Goal: Task Accomplishment & Management: Manage account settings

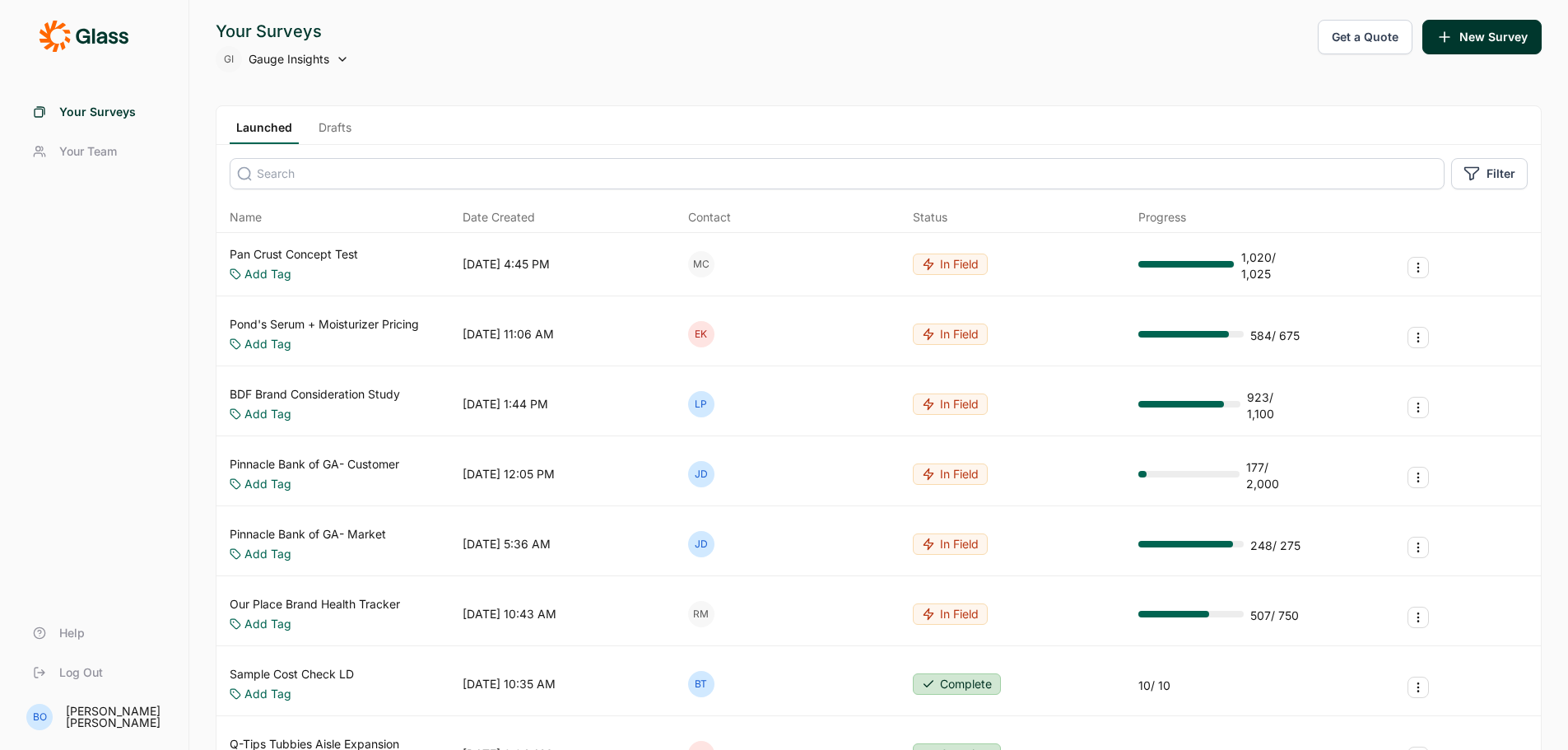
click at [1493, 31] on button "New Survey" at bounding box center [1482, 37] width 119 height 35
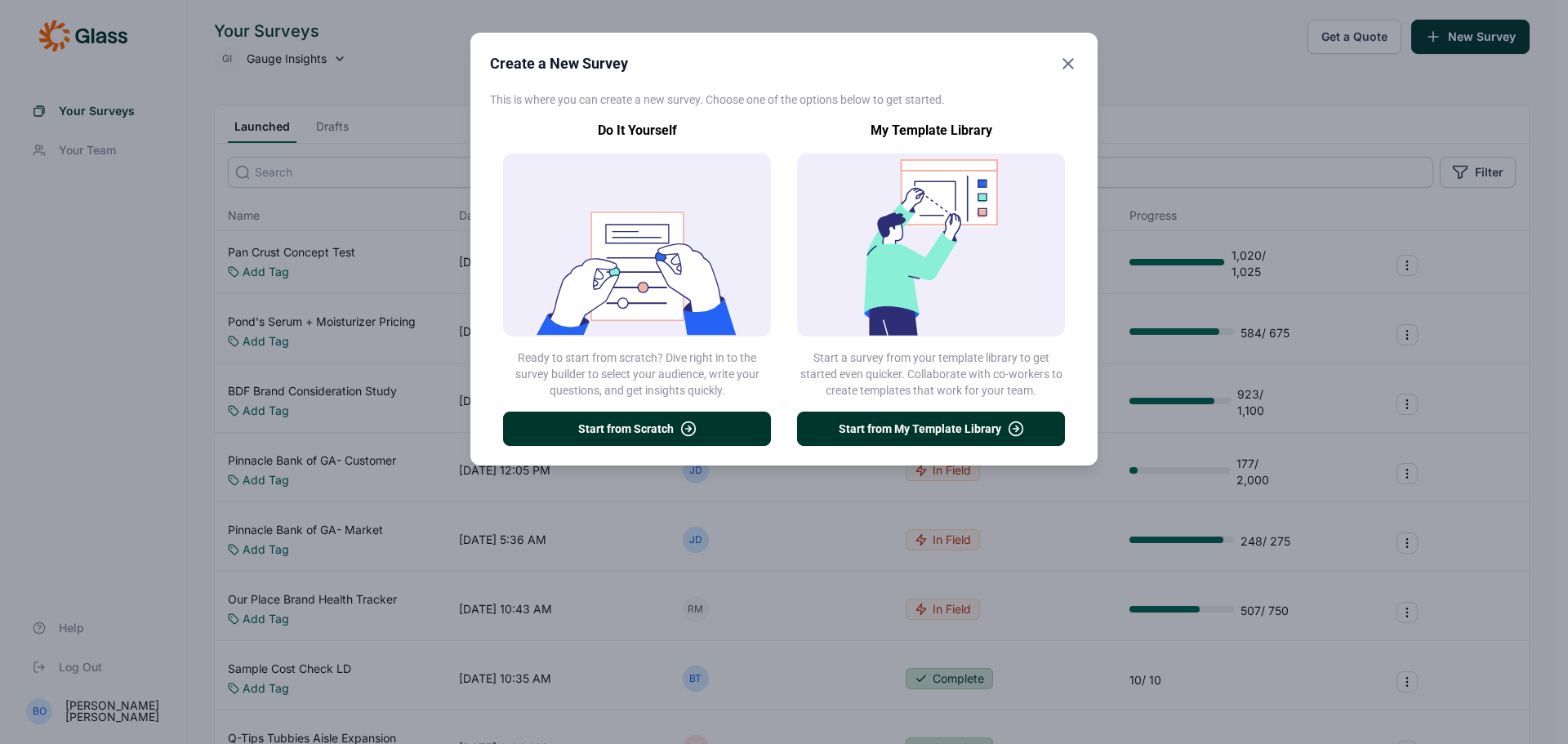
click at [973, 421] on button "Start from My Template Library" at bounding box center [931, 429] width 268 height 34
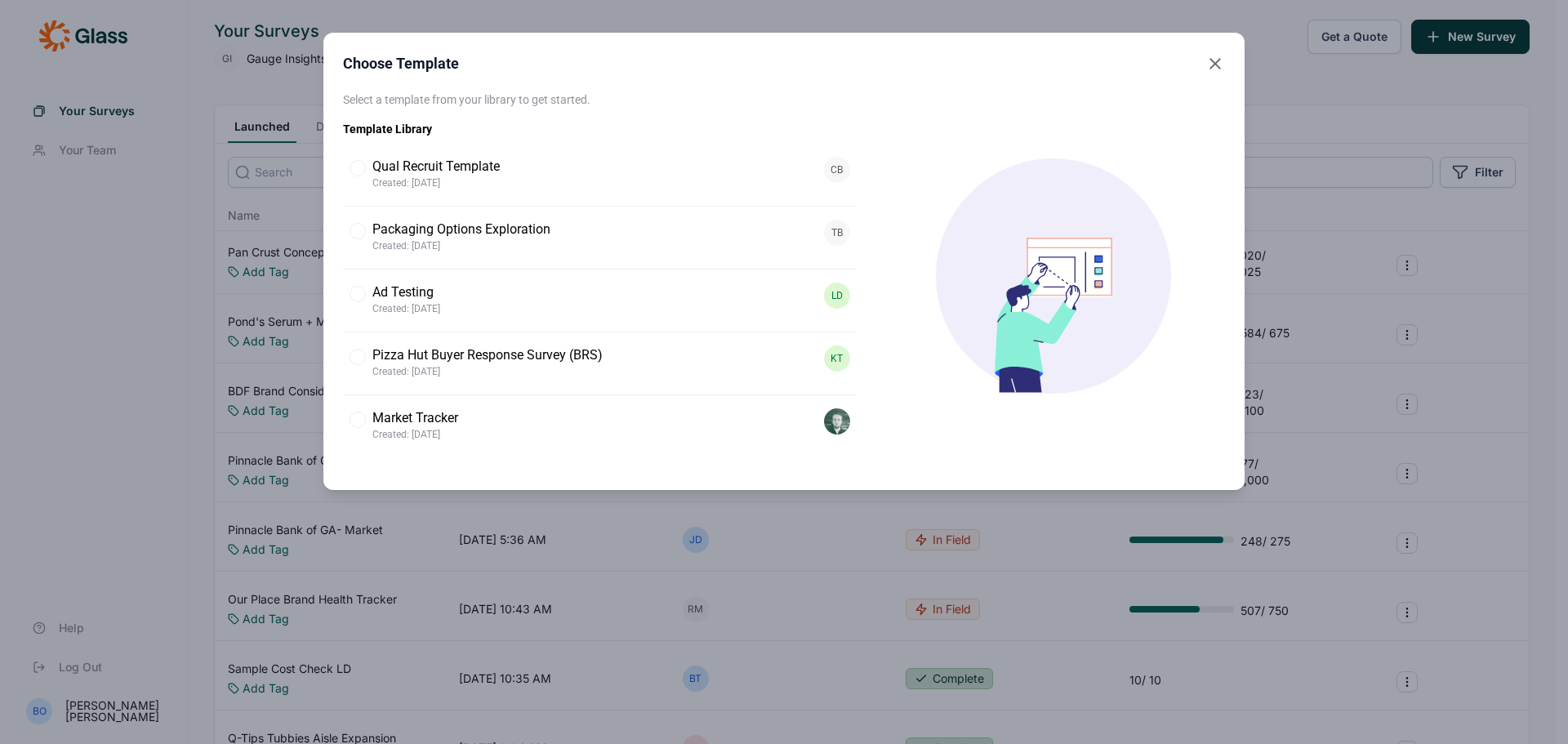
click at [1214, 62] on icon "Close" at bounding box center [1215, 64] width 20 height 20
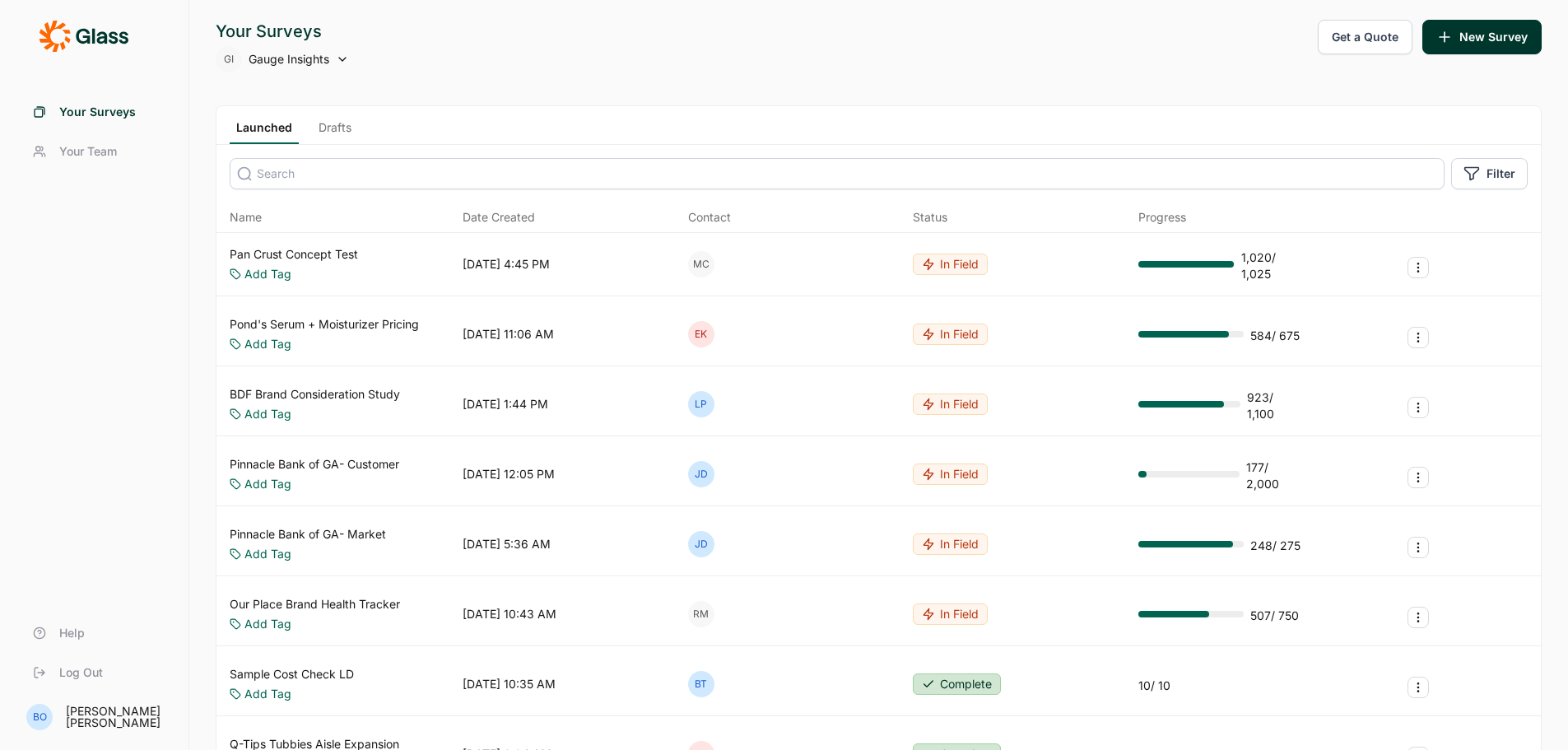
click at [319, 122] on link "Drafts" at bounding box center [335, 132] width 46 height 25
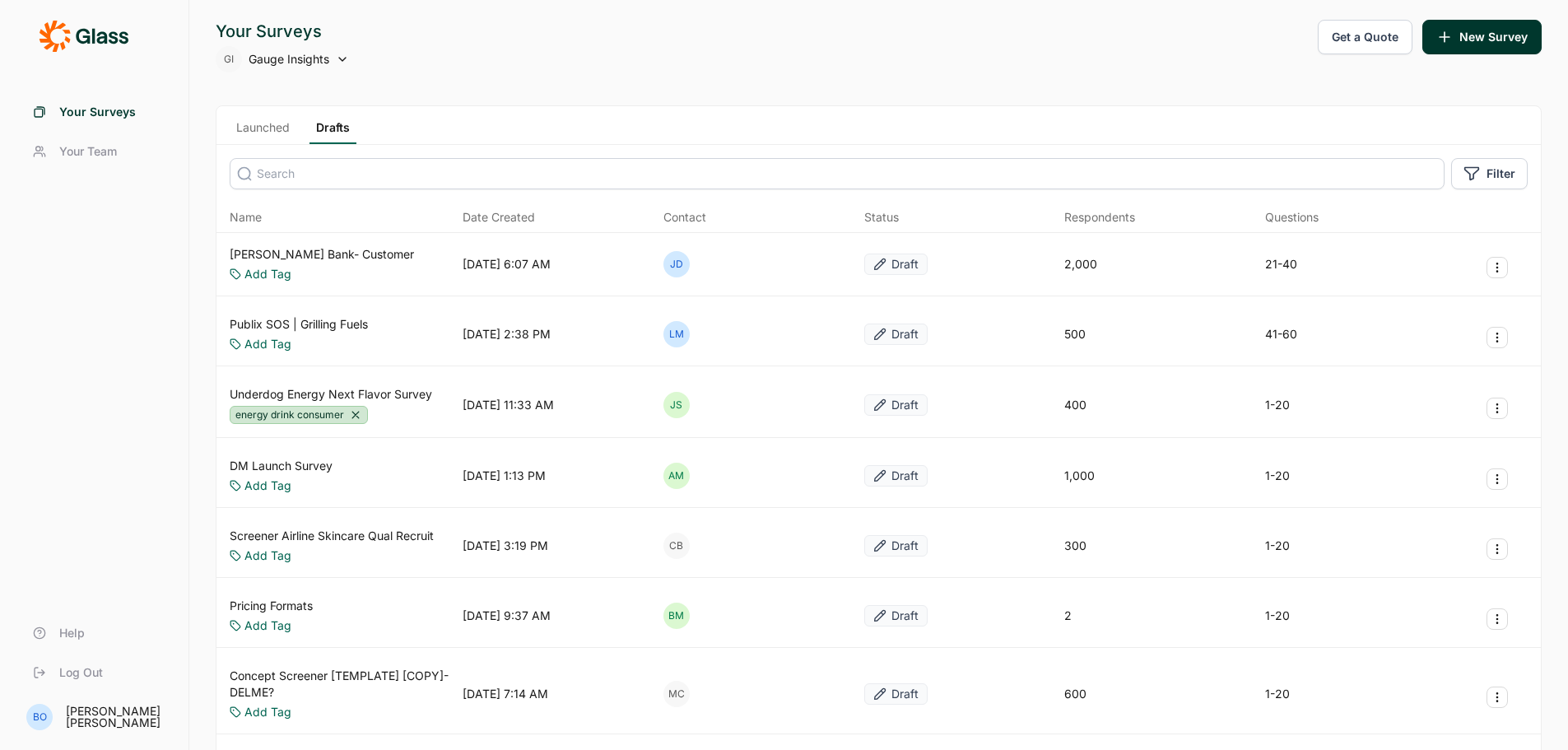
click at [341, 254] on link "Simmons Bank- Customer" at bounding box center [321, 254] width 185 height 17
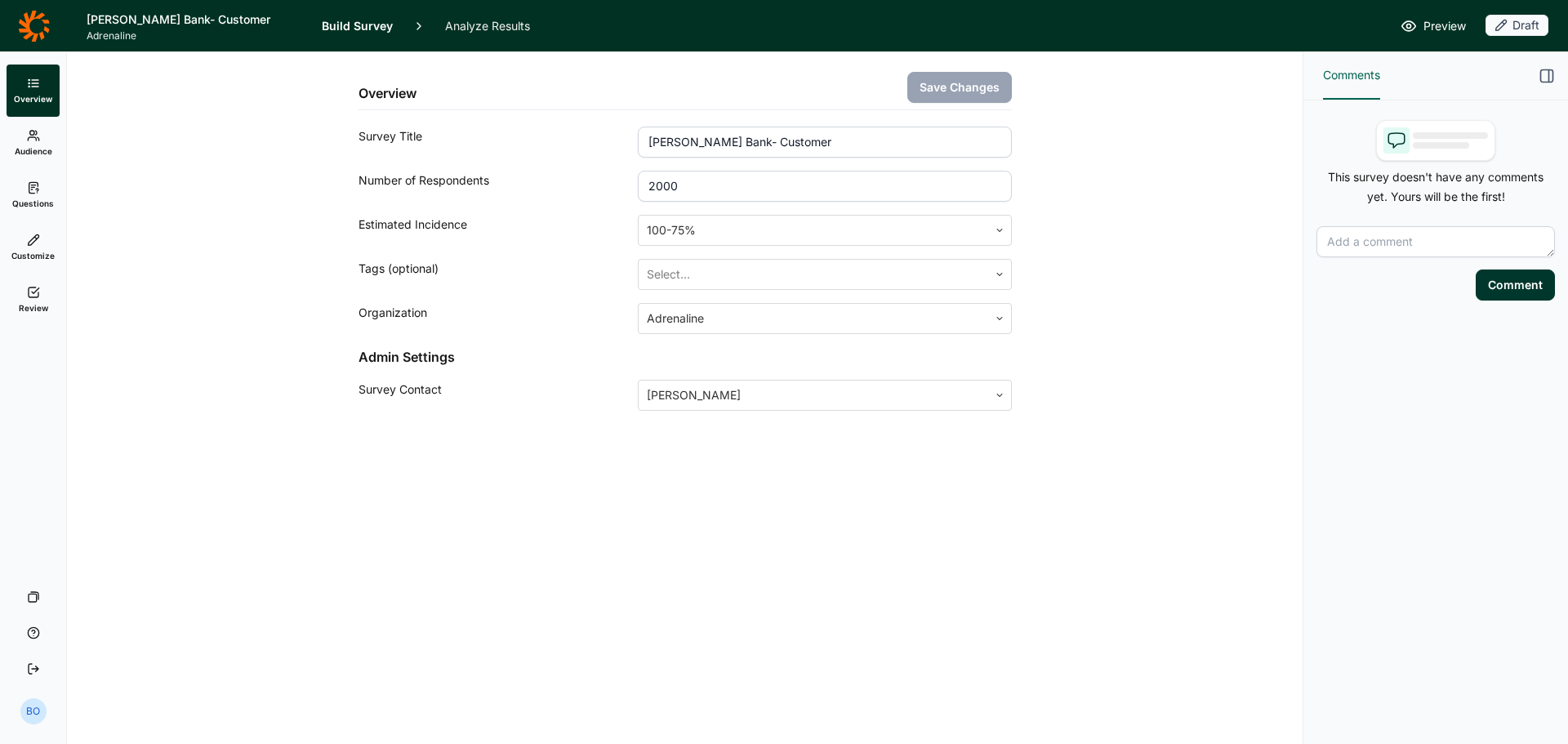
click at [44, 186] on link "Questions" at bounding box center [33, 195] width 53 height 53
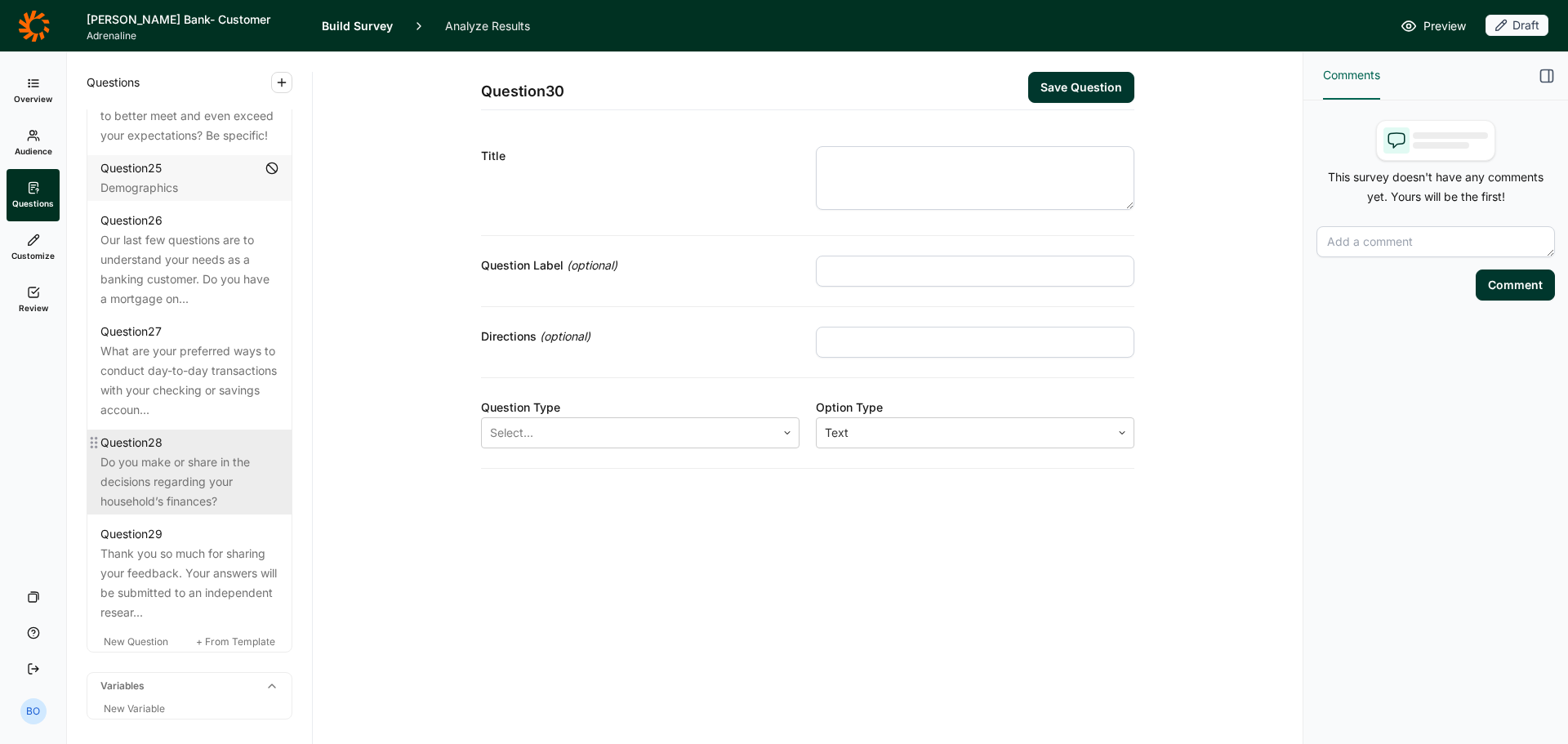
scroll to position [3249, 0]
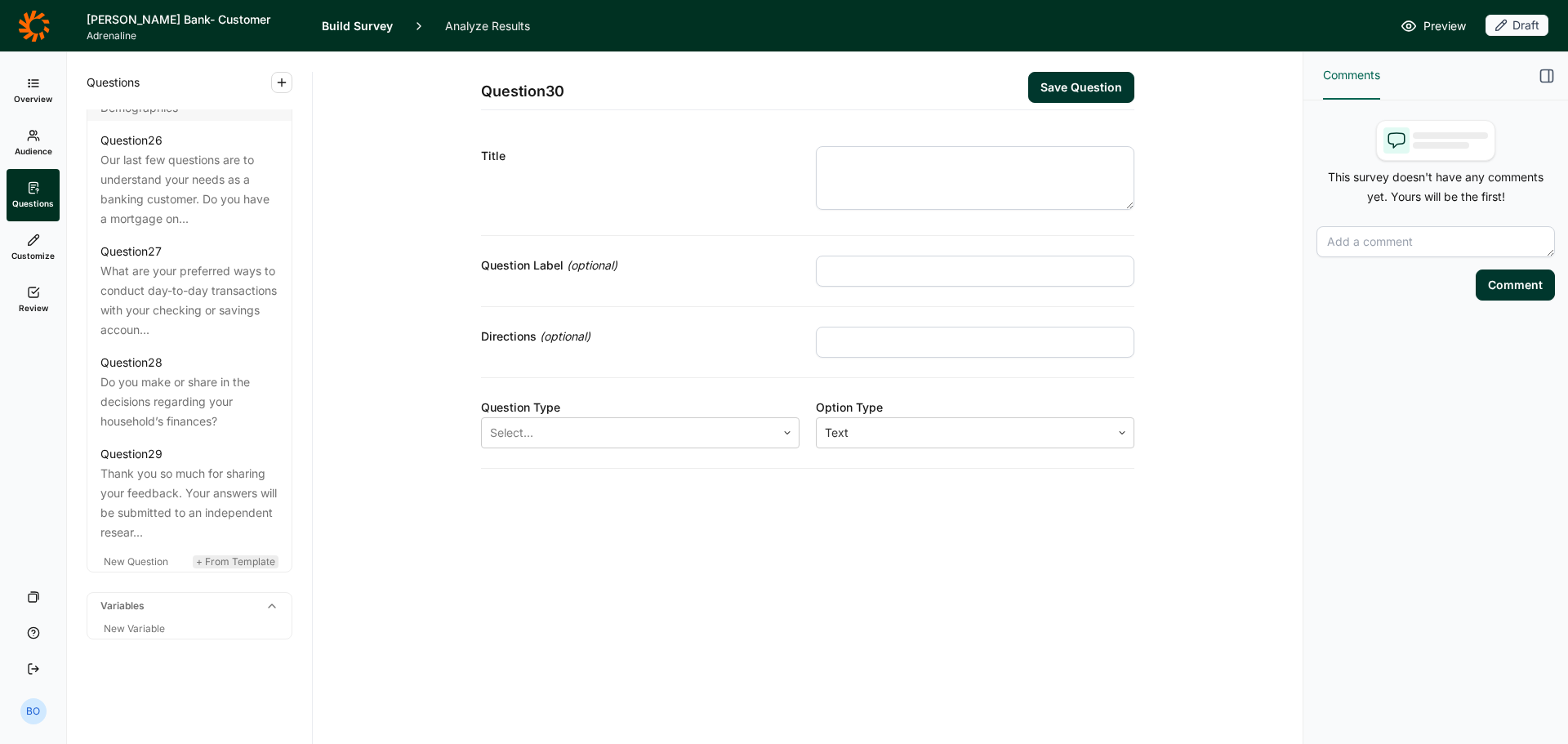
click at [227, 563] on span "+ From Template" at bounding box center [236, 561] width 79 height 12
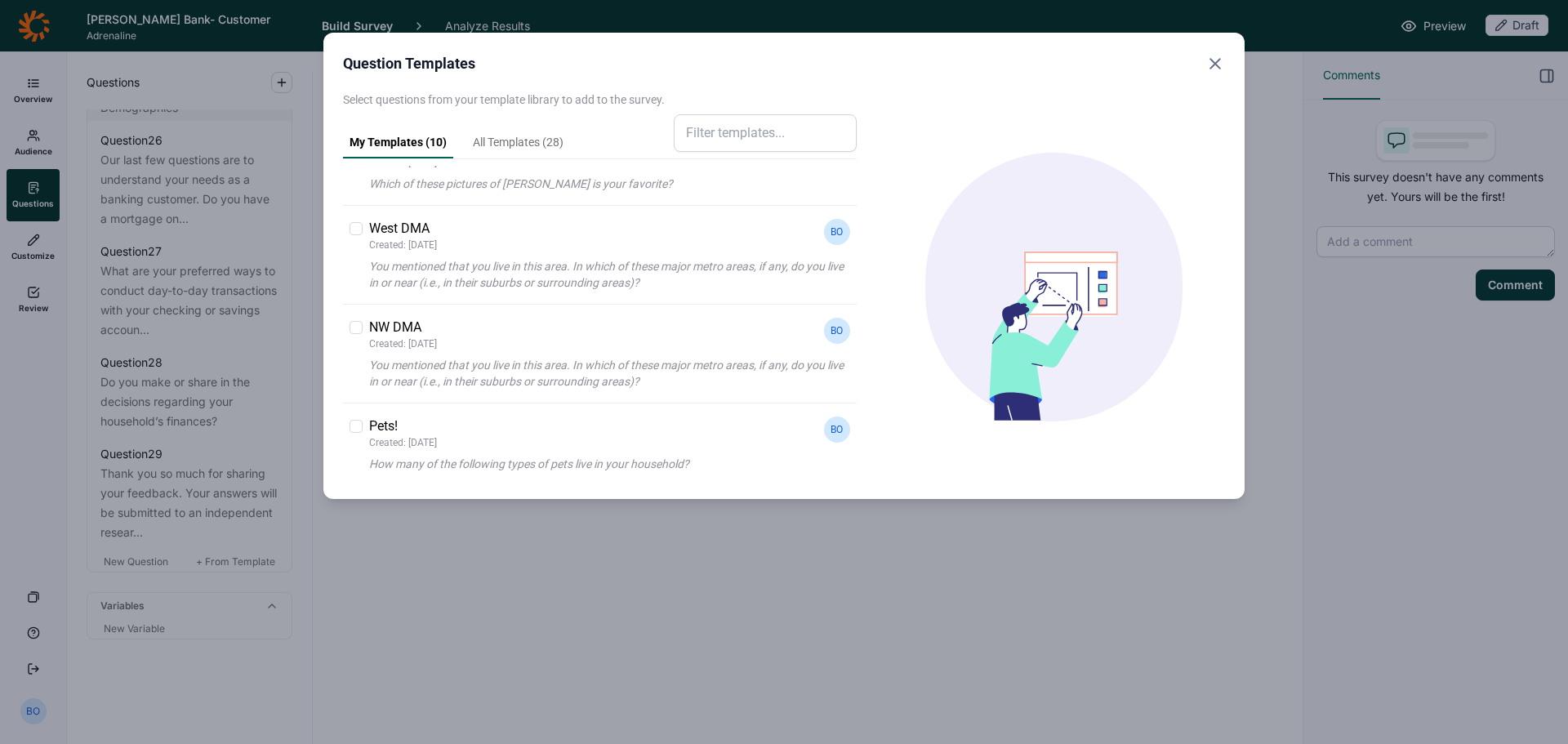
scroll to position [0, 0]
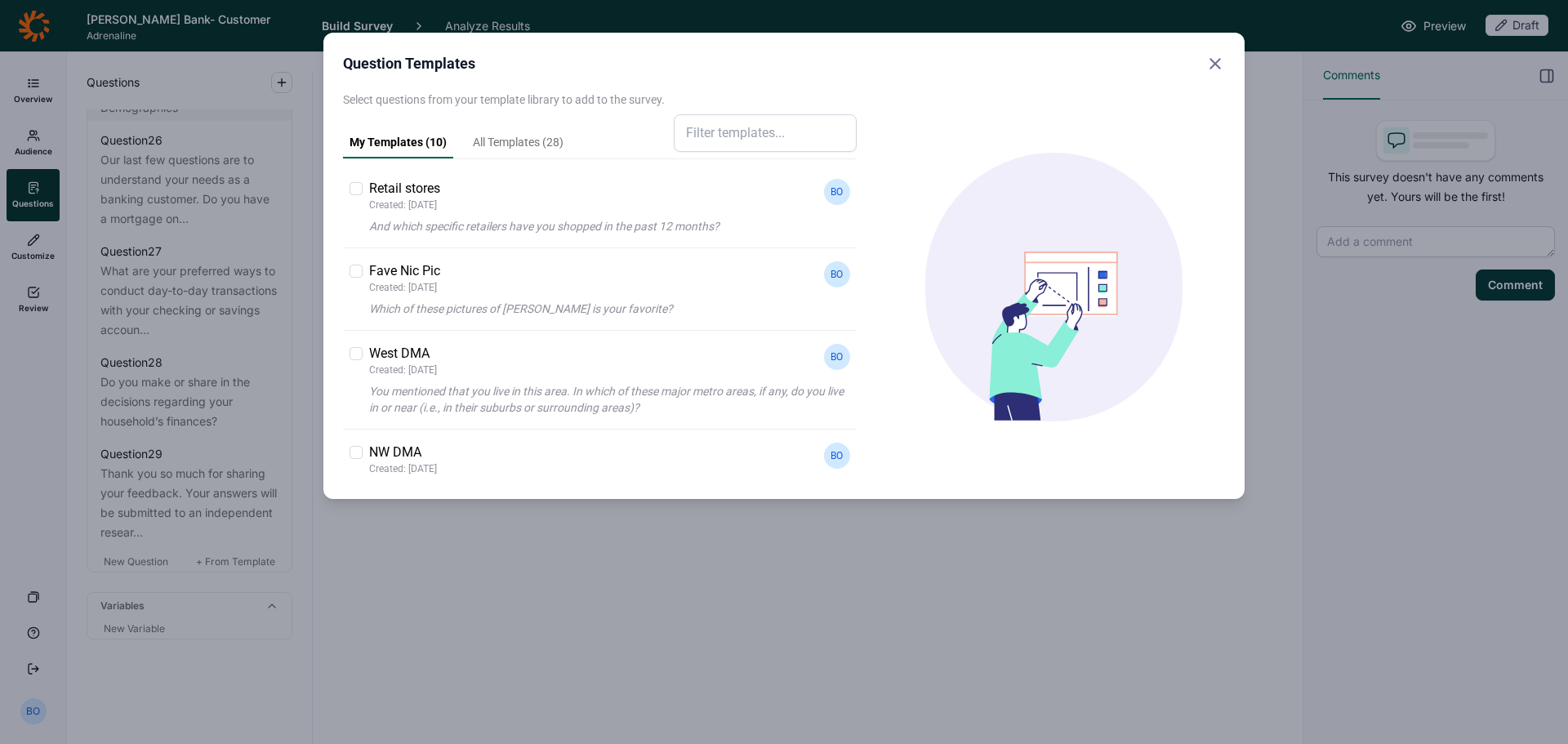
click at [546, 137] on link "All Templates ( 28 )" at bounding box center [518, 146] width 103 height 25
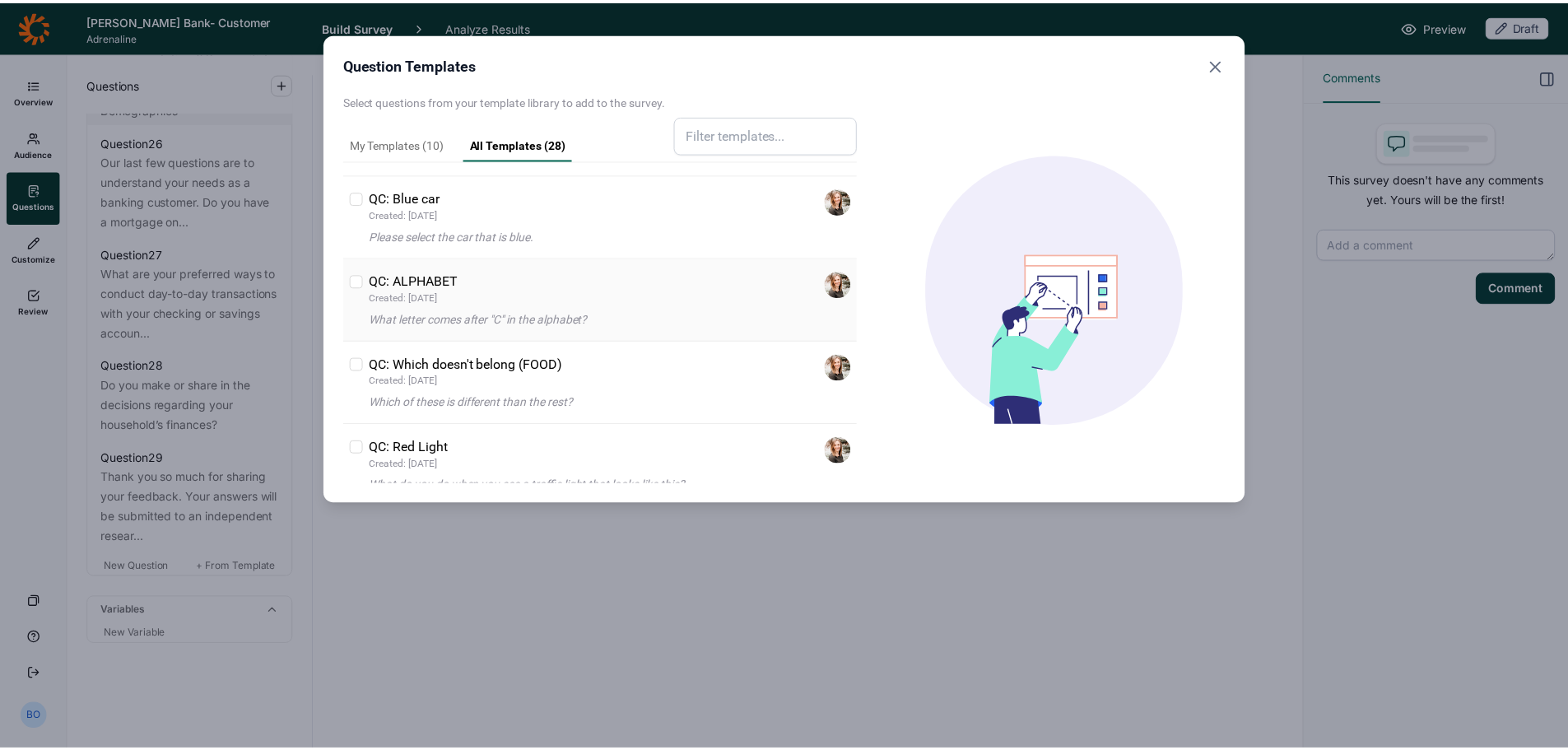
scroll to position [493, 0]
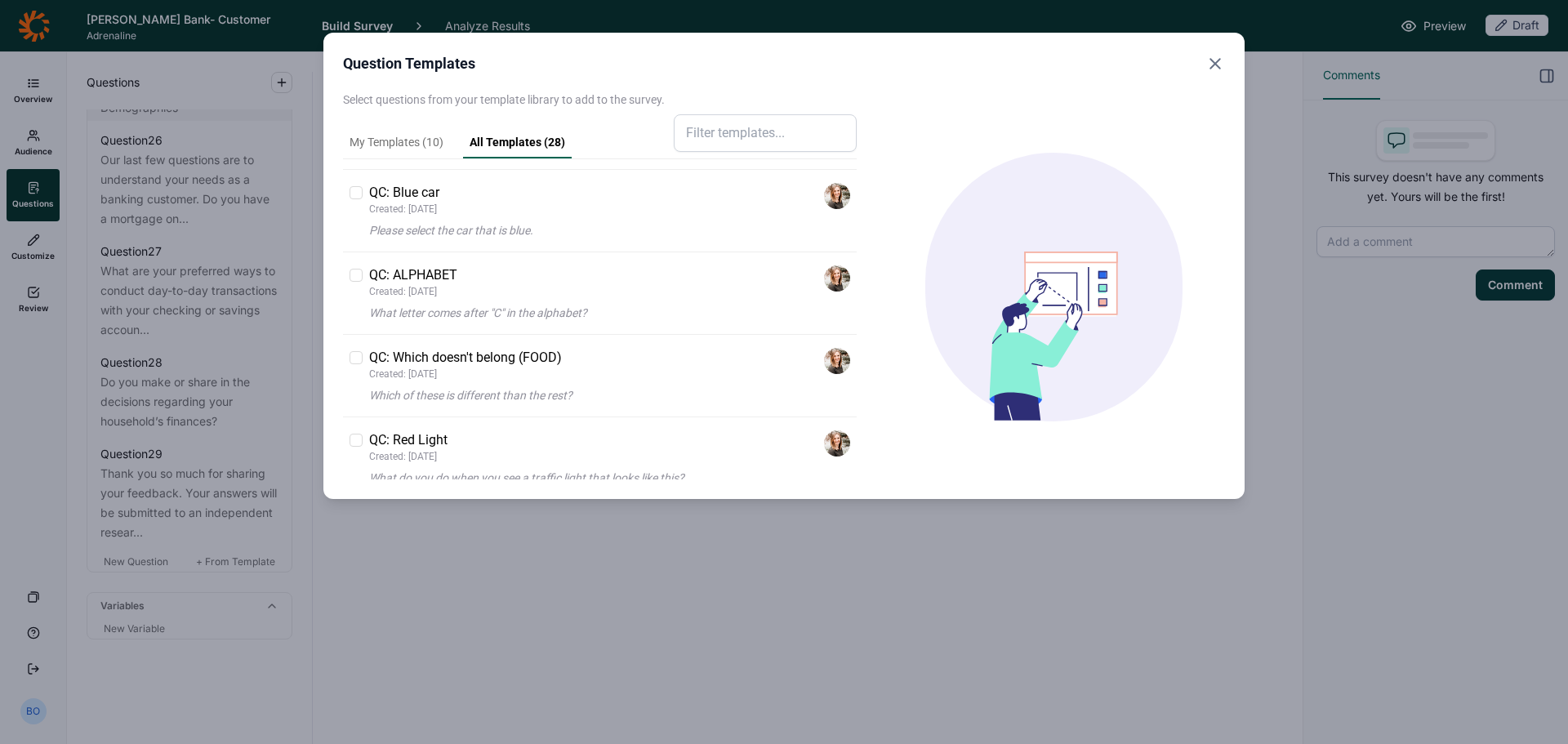
click at [1211, 62] on icon "Close" at bounding box center [1215, 64] width 20 height 20
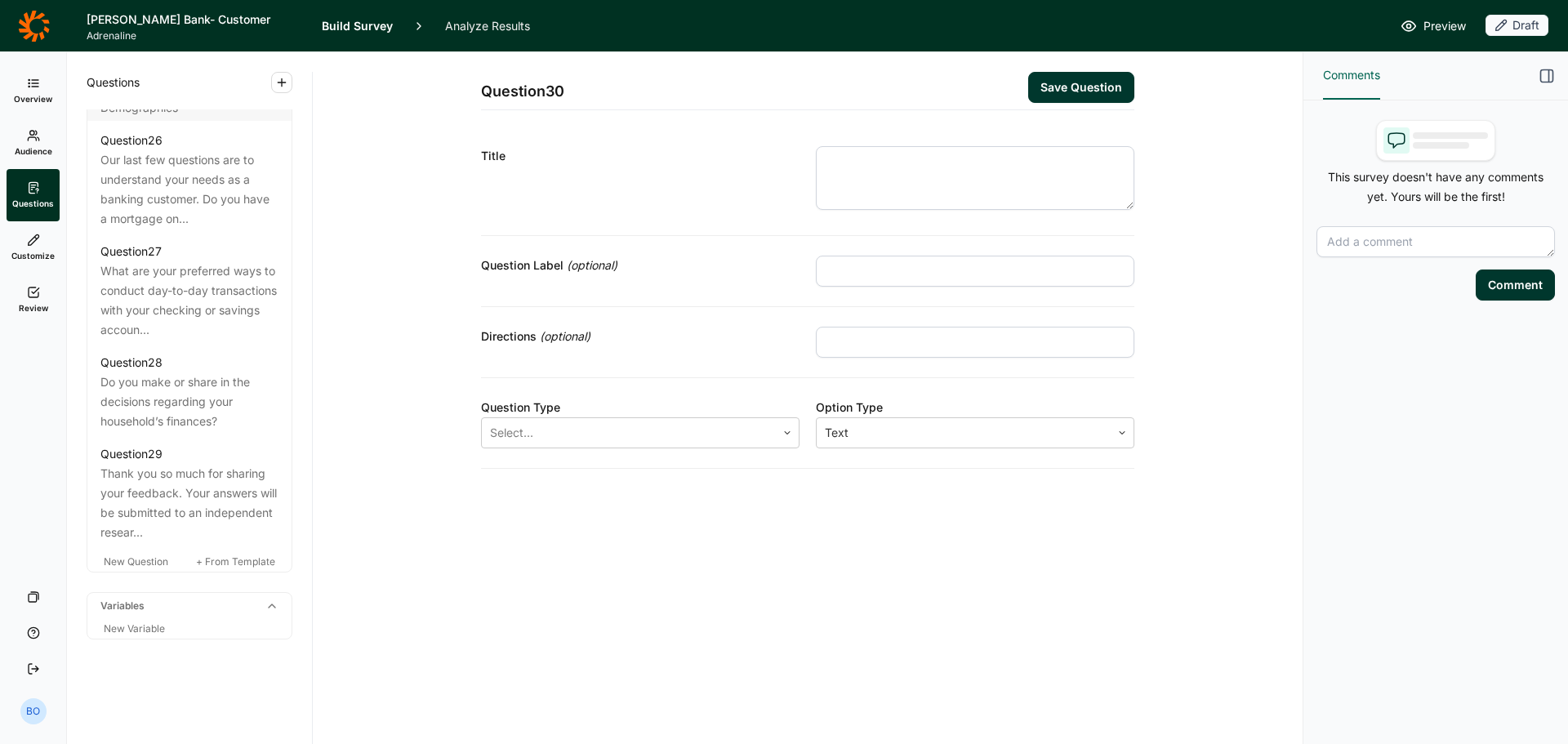
click at [43, 25] on icon at bounding box center [34, 26] width 32 height 33
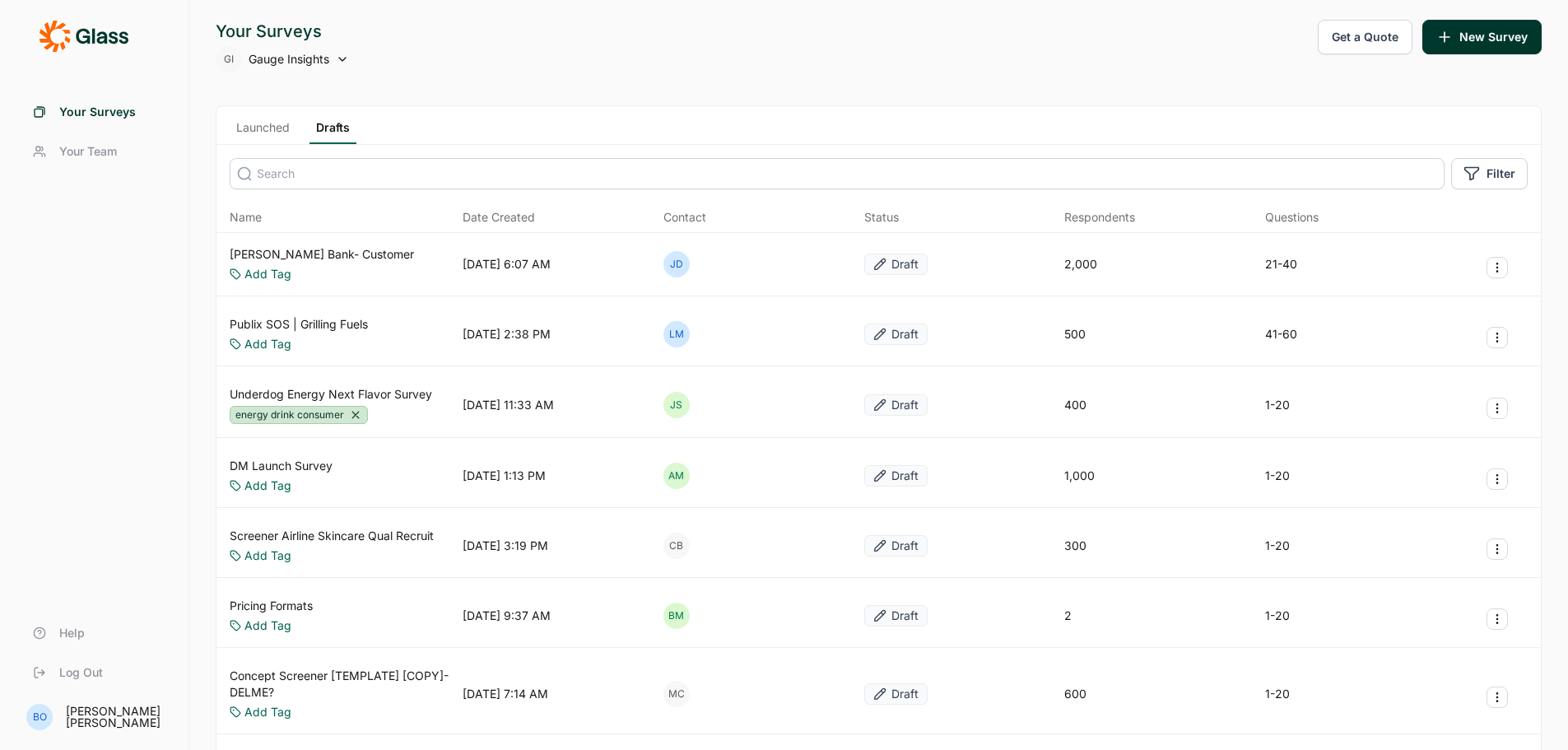
click at [1456, 46] on button "New Survey" at bounding box center [1482, 37] width 119 height 35
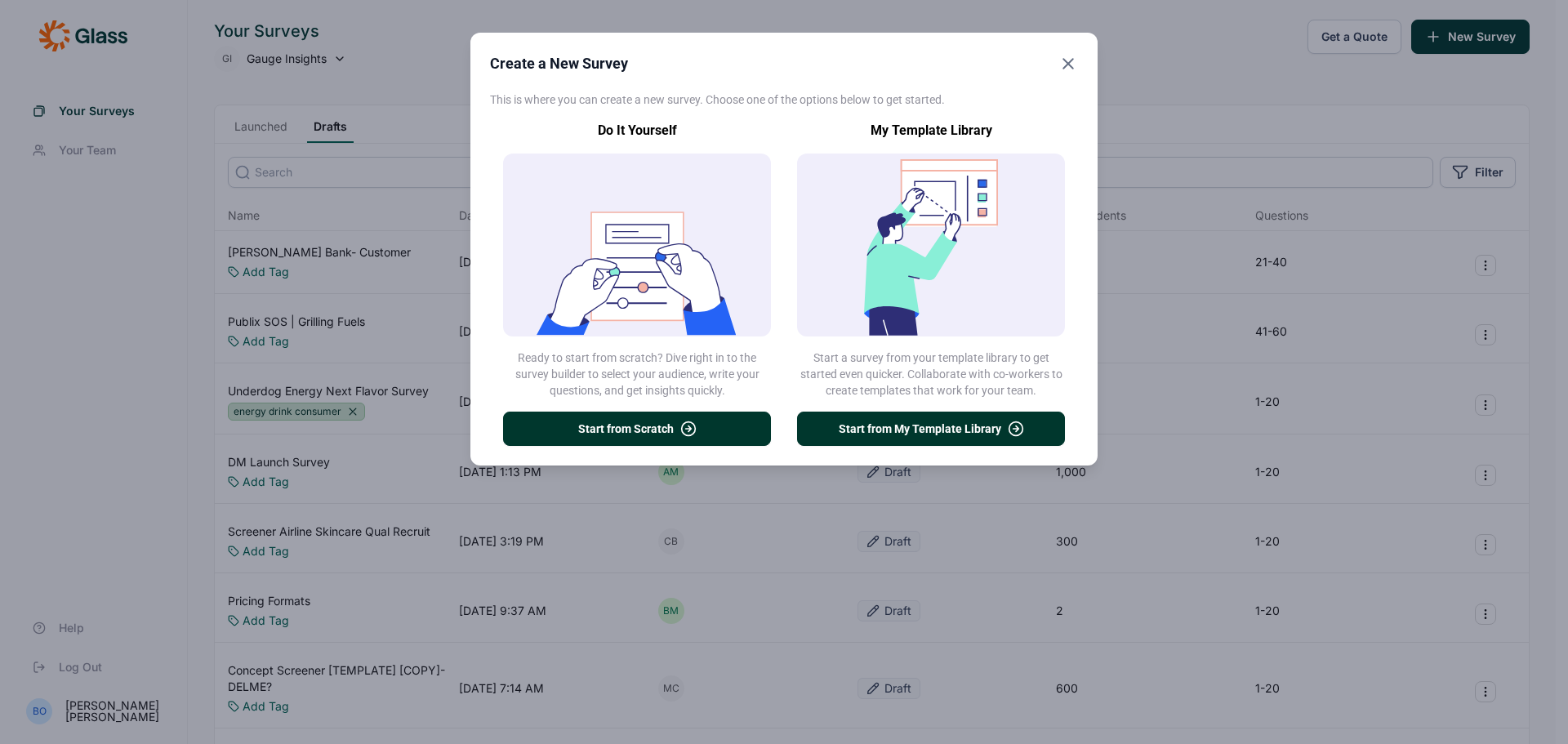
click at [992, 450] on div "Create a New Survey This is where you can create a new survey. Choose one of th…" at bounding box center [784, 249] width 627 height 433
click at [996, 433] on button "Start from My Template Library" at bounding box center [931, 429] width 268 height 34
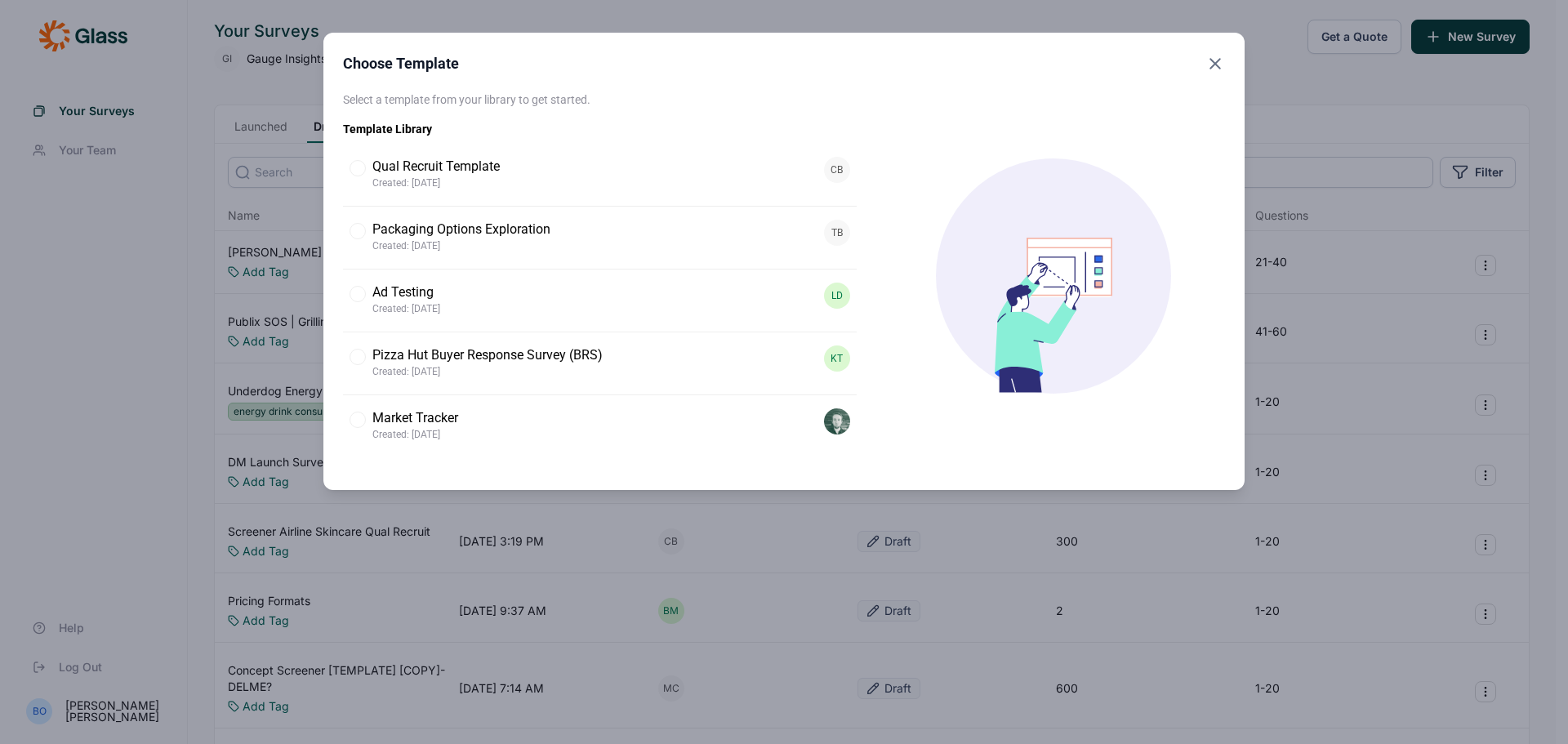
click at [1218, 63] on icon "Close" at bounding box center [1215, 64] width 20 height 20
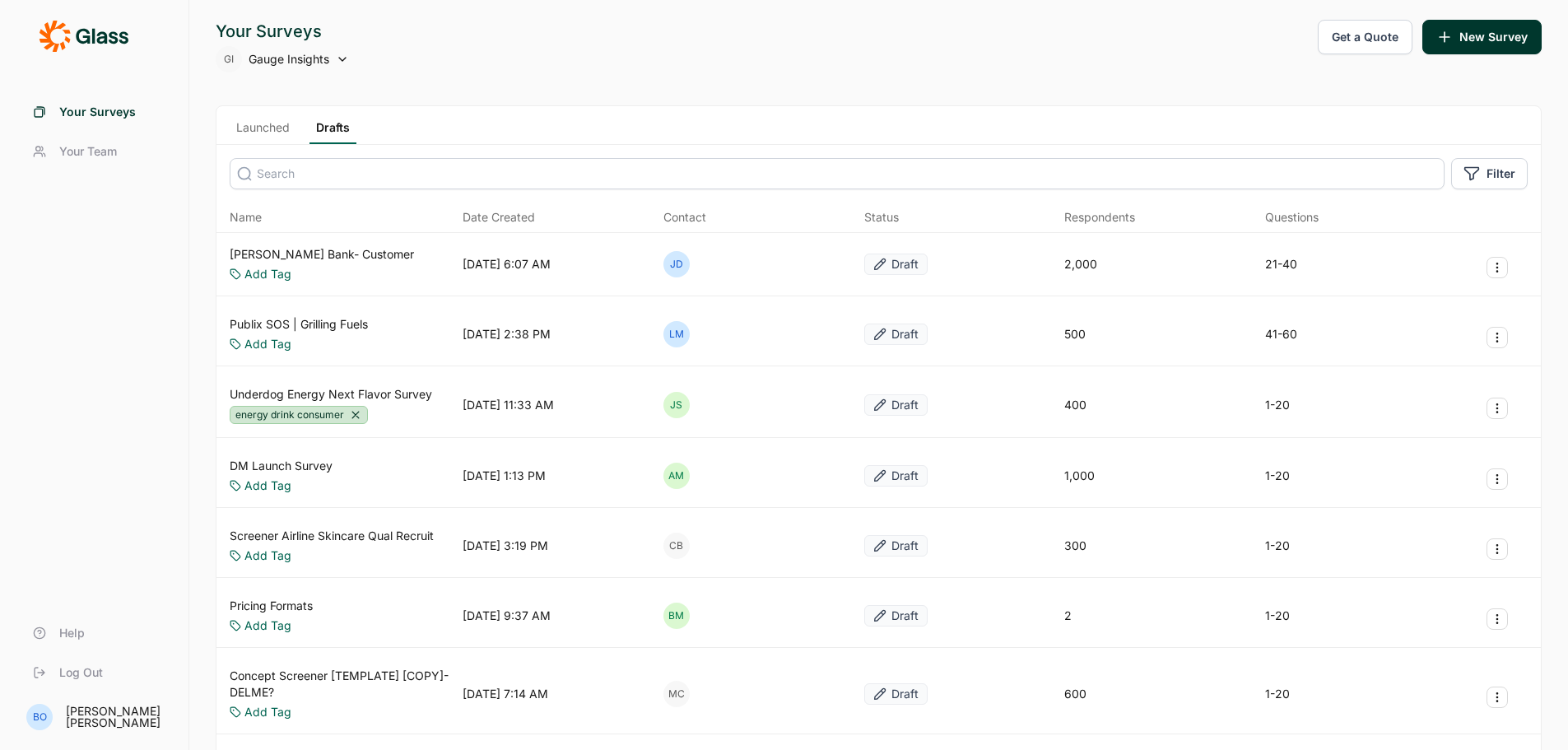
click at [103, 153] on span "Your Team" at bounding box center [89, 151] width 58 height 17
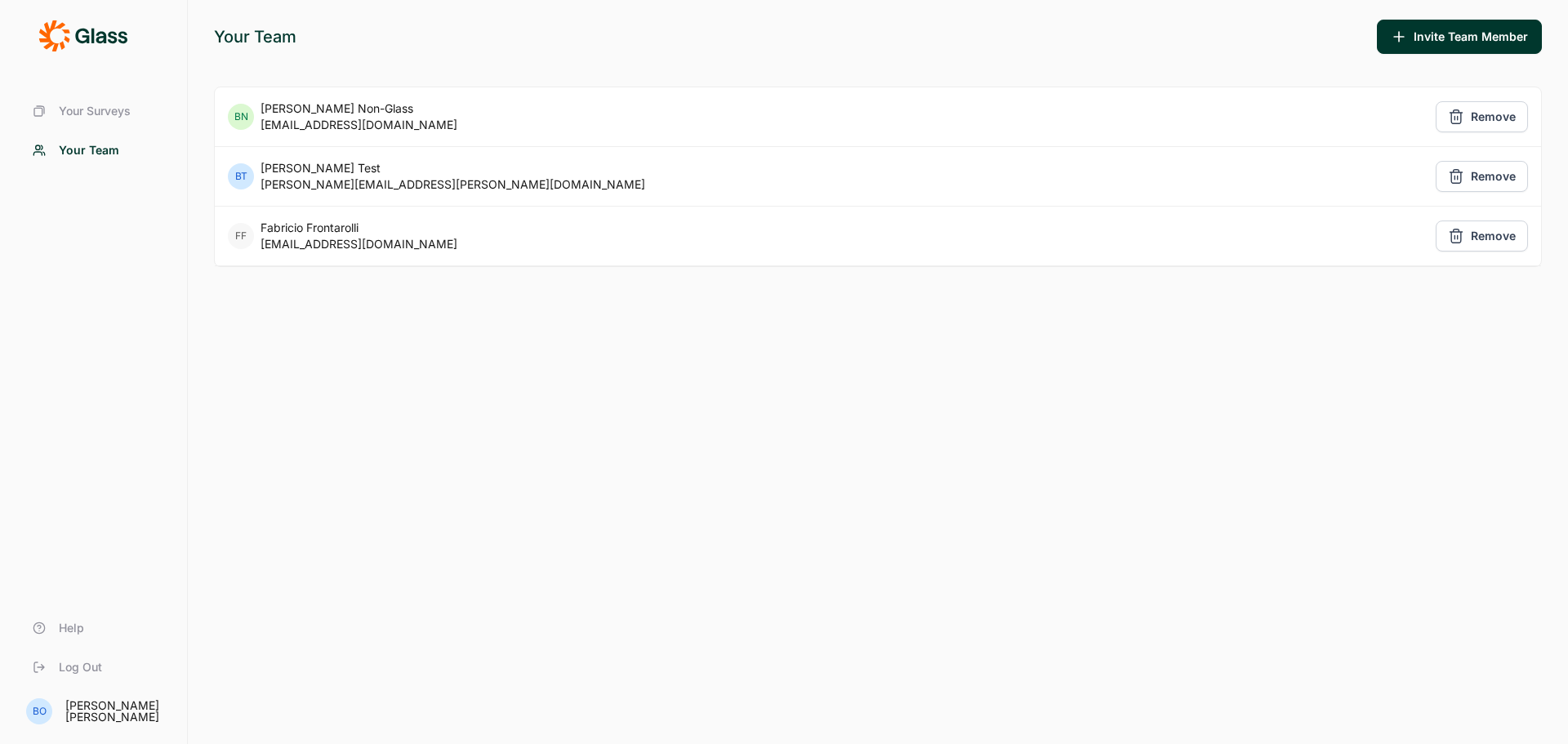
click at [102, 109] on span "Your Surveys" at bounding box center [94, 111] width 71 height 16
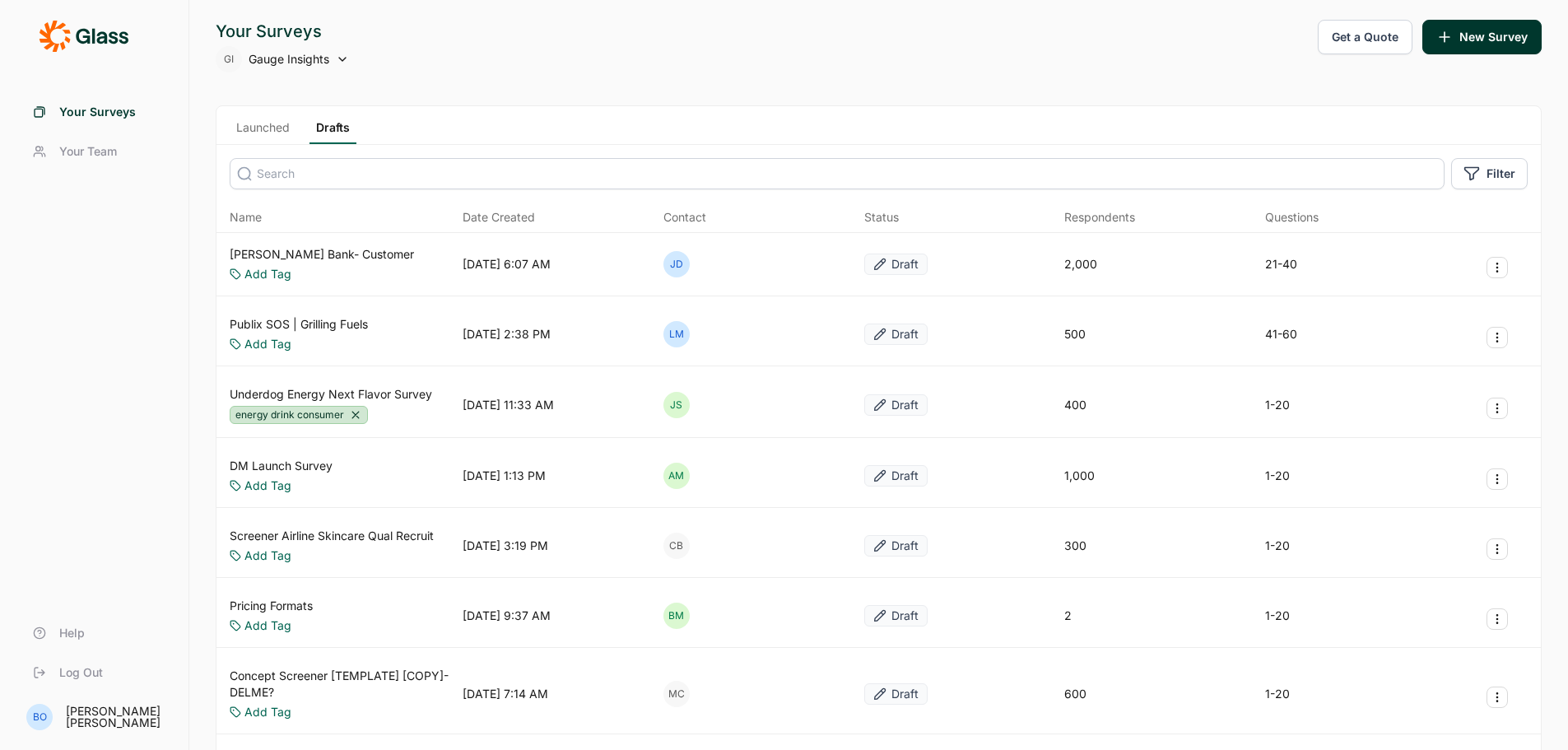
click at [97, 142] on link "Your Team" at bounding box center [94, 151] width 149 height 40
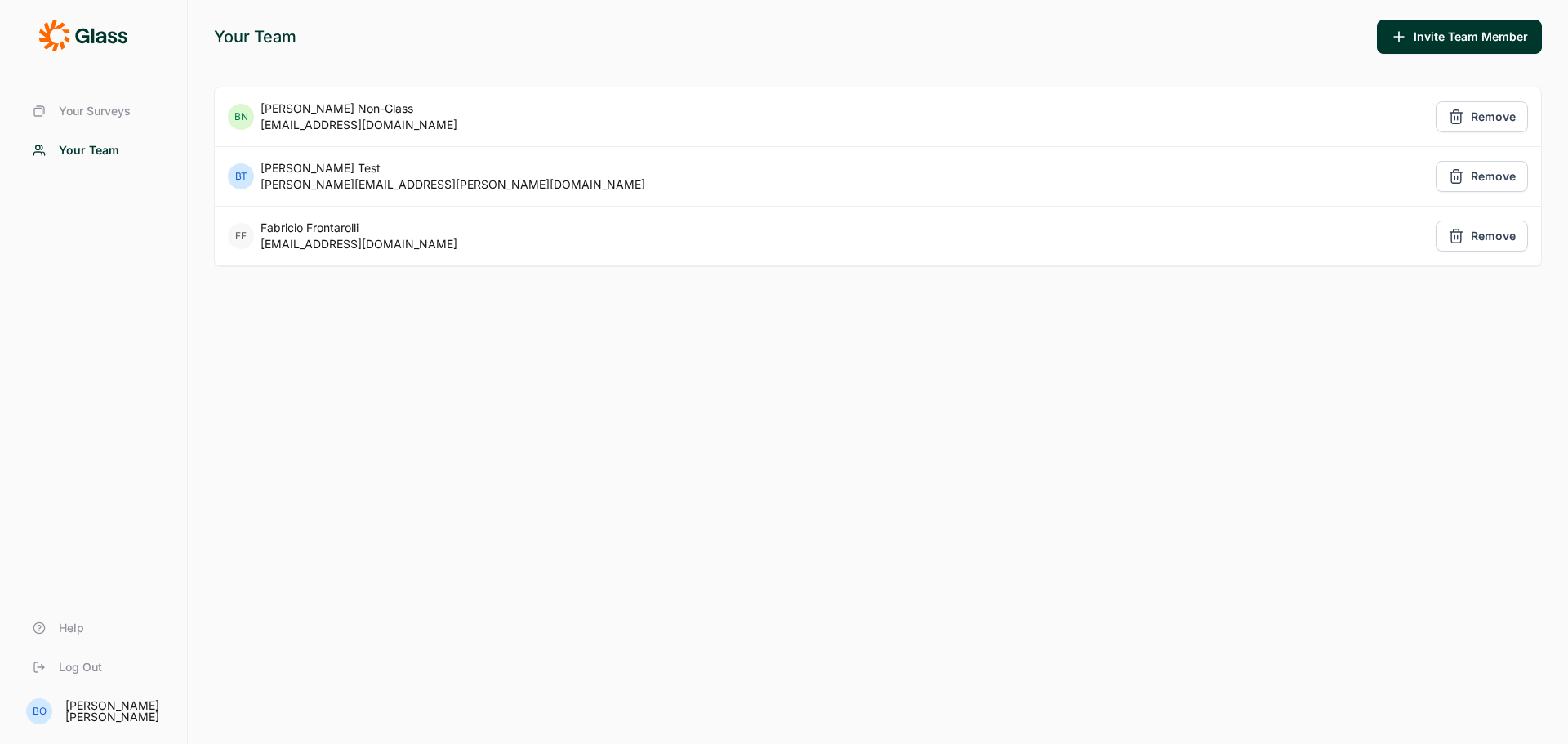
click at [106, 122] on link "Your Surveys" at bounding box center [94, 111] width 148 height 39
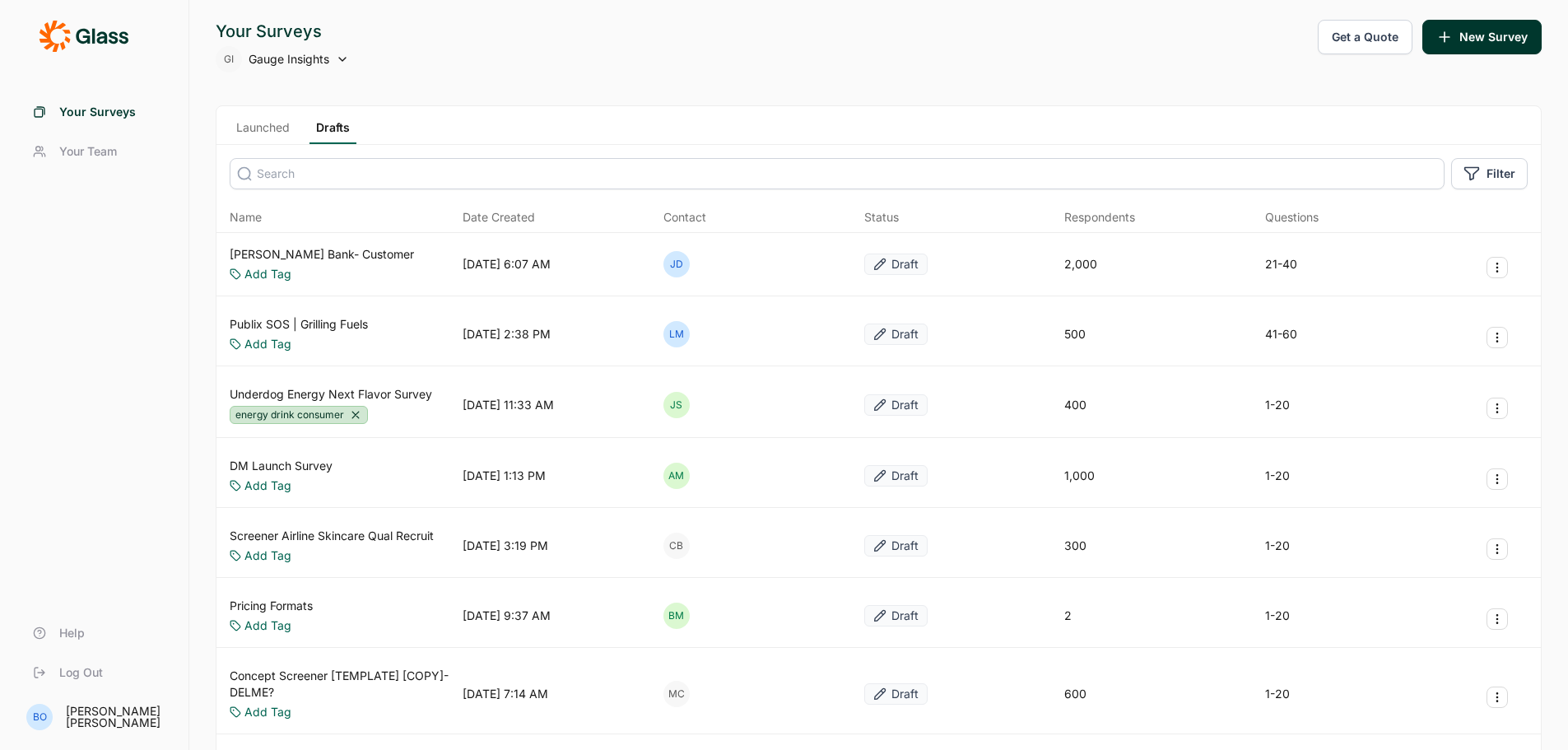
click at [344, 56] on icon at bounding box center [343, 60] width 13 height 13
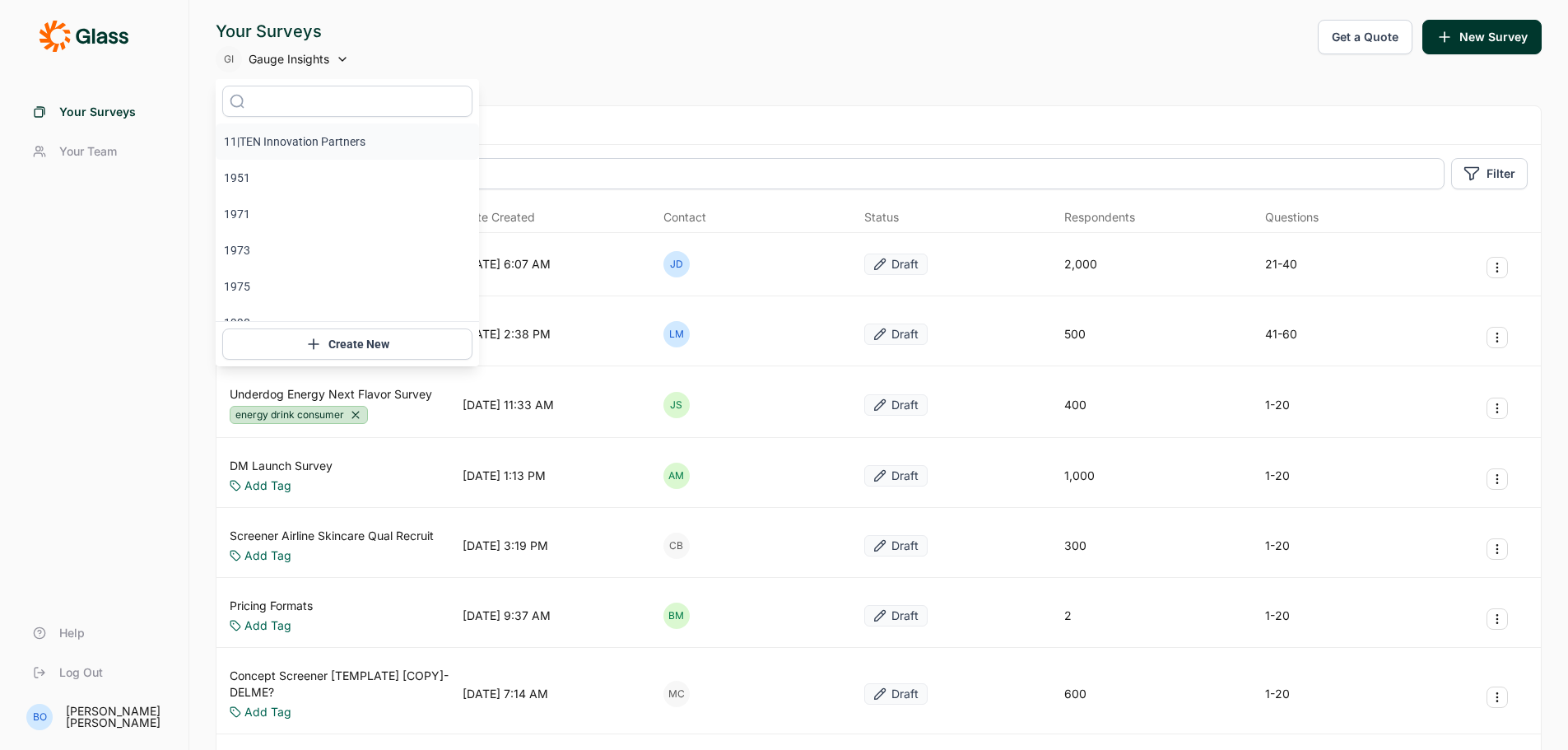
click at [310, 149] on li "11|TEN Innovation Partners" at bounding box center [347, 142] width 263 height 36
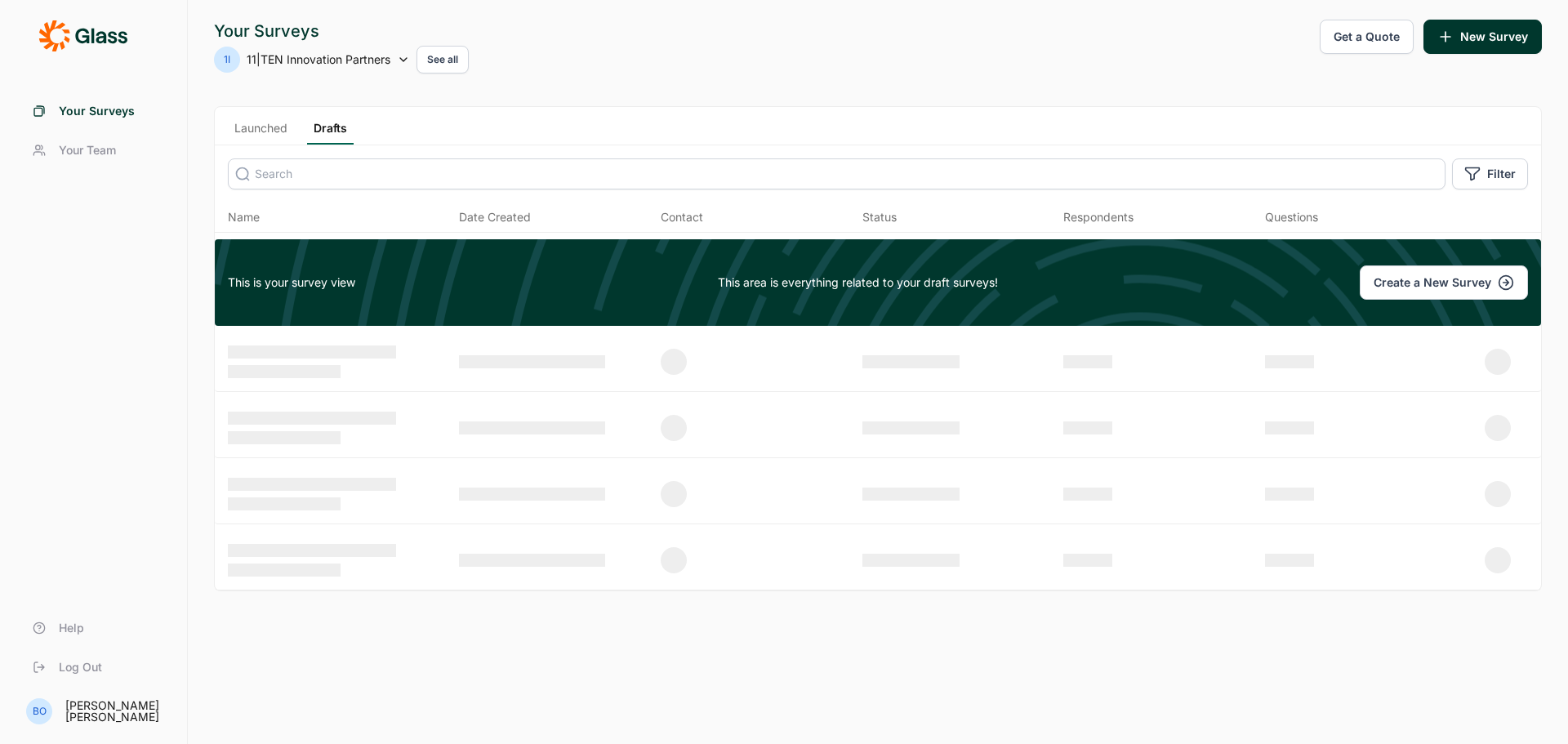
click at [86, 150] on span "Your Team" at bounding box center [88, 150] width 57 height 16
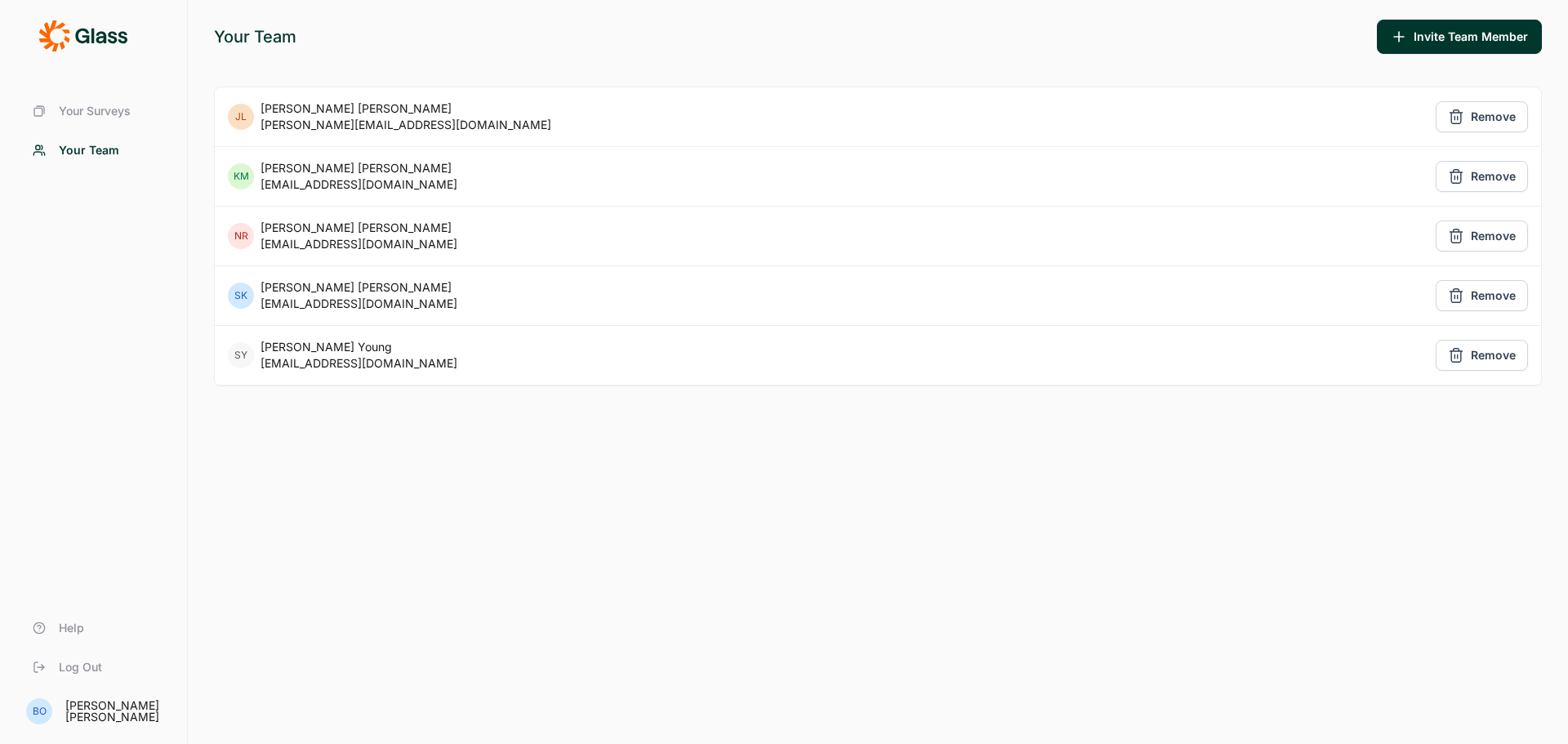
click at [113, 113] on span "Your Surveys" at bounding box center [94, 111] width 71 height 16
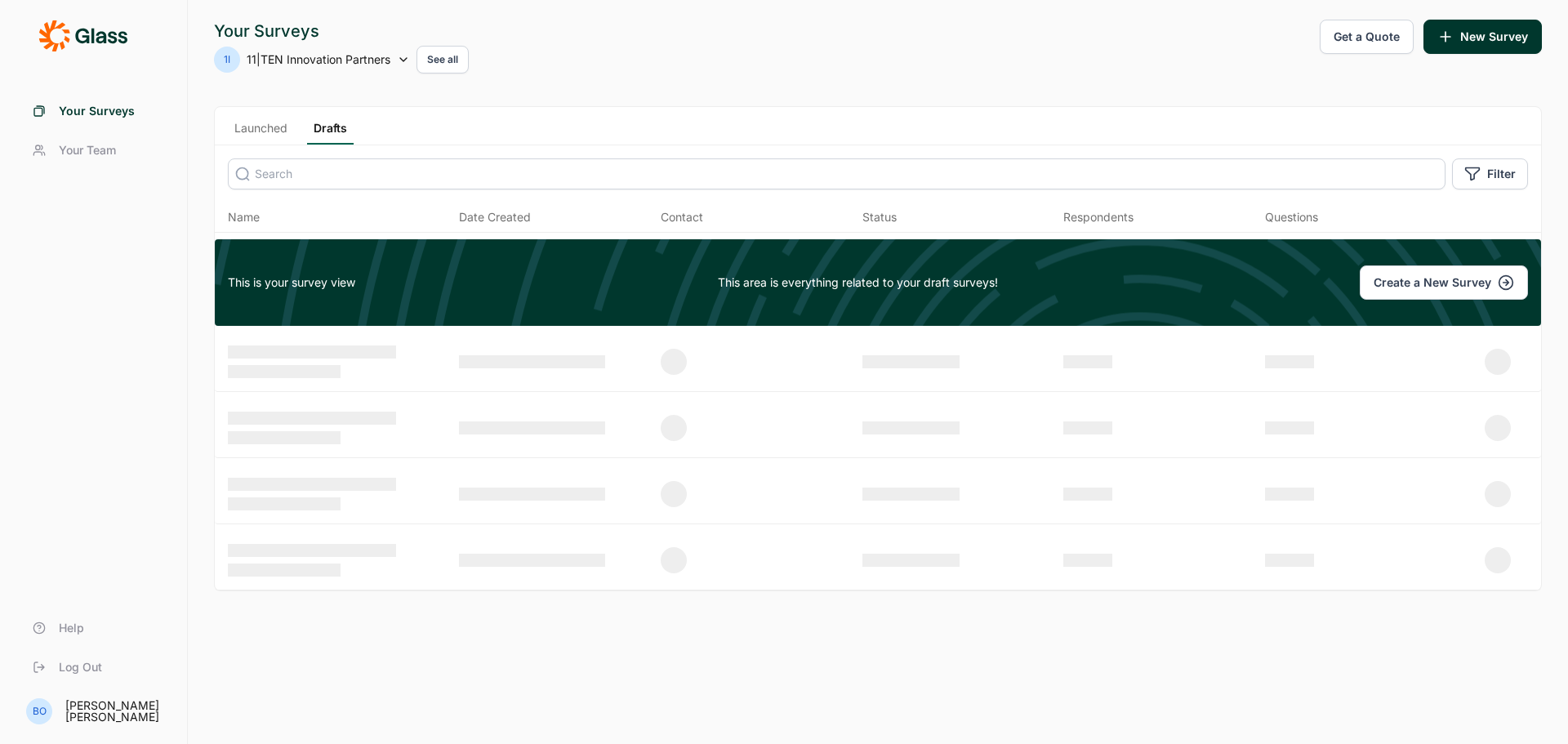
click at [444, 57] on button "See all" at bounding box center [443, 60] width 53 height 28
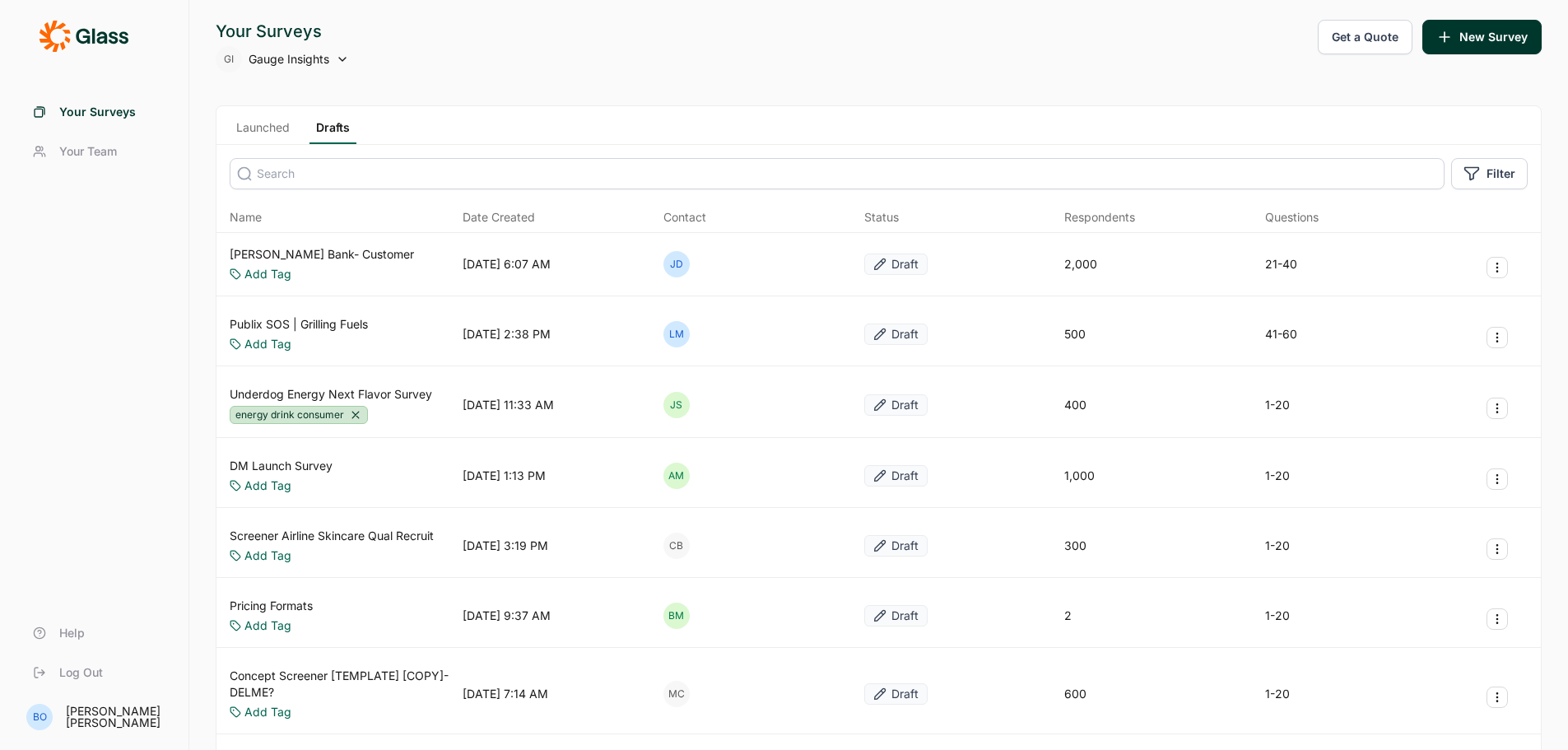
click at [90, 145] on span "Your Team" at bounding box center [89, 151] width 58 height 17
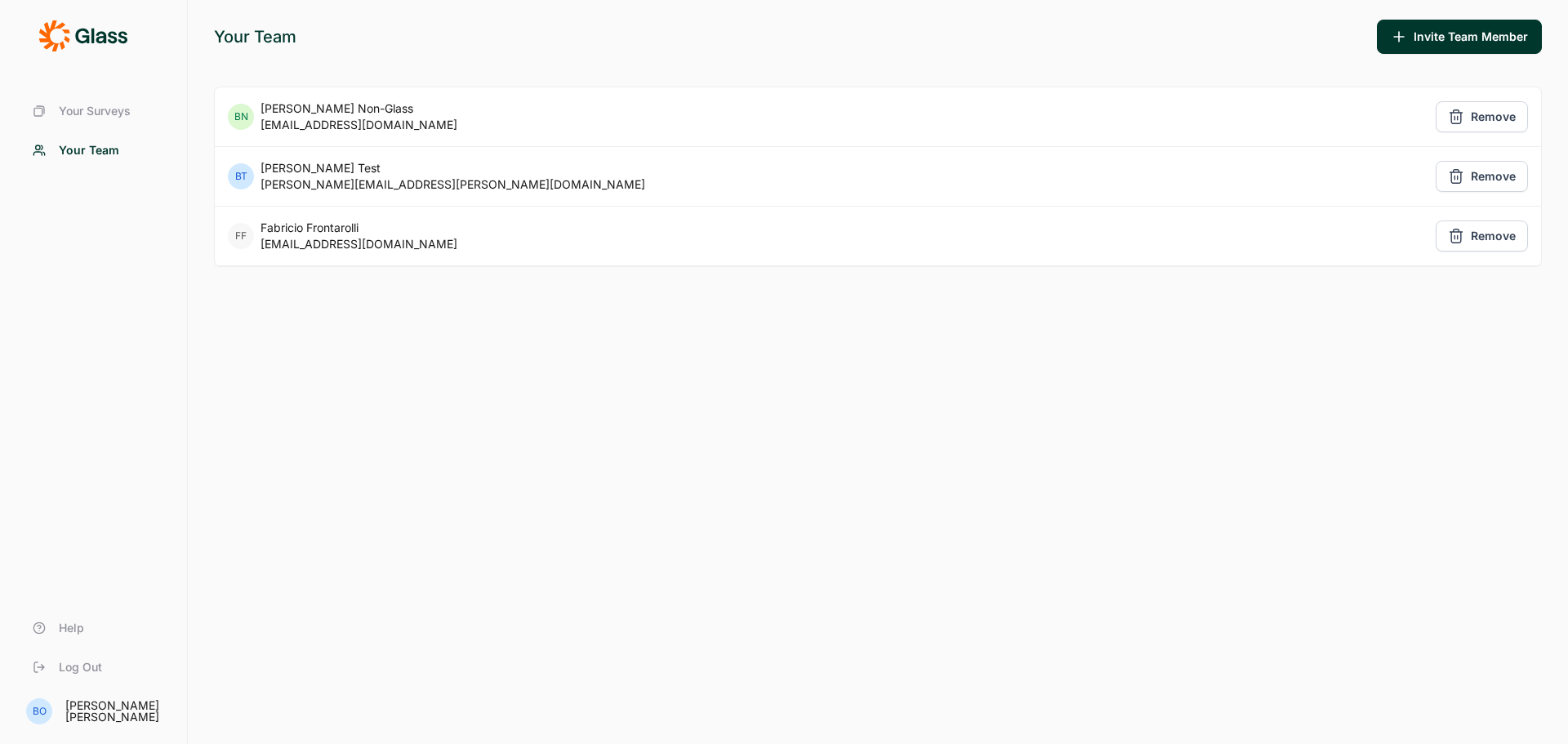
click at [104, 112] on span "Your Surveys" at bounding box center [94, 111] width 71 height 16
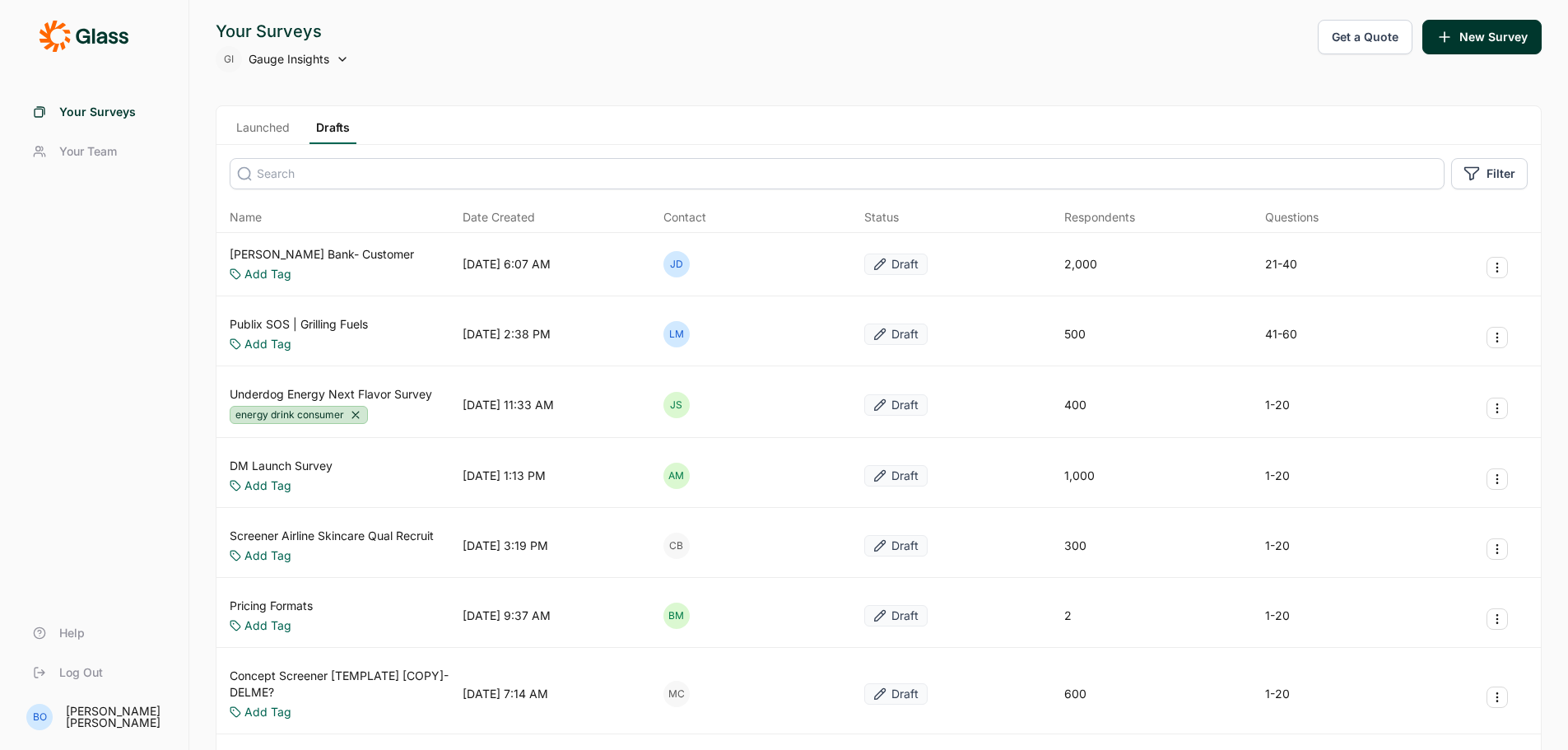
click at [342, 58] on icon at bounding box center [343, 60] width 13 height 13
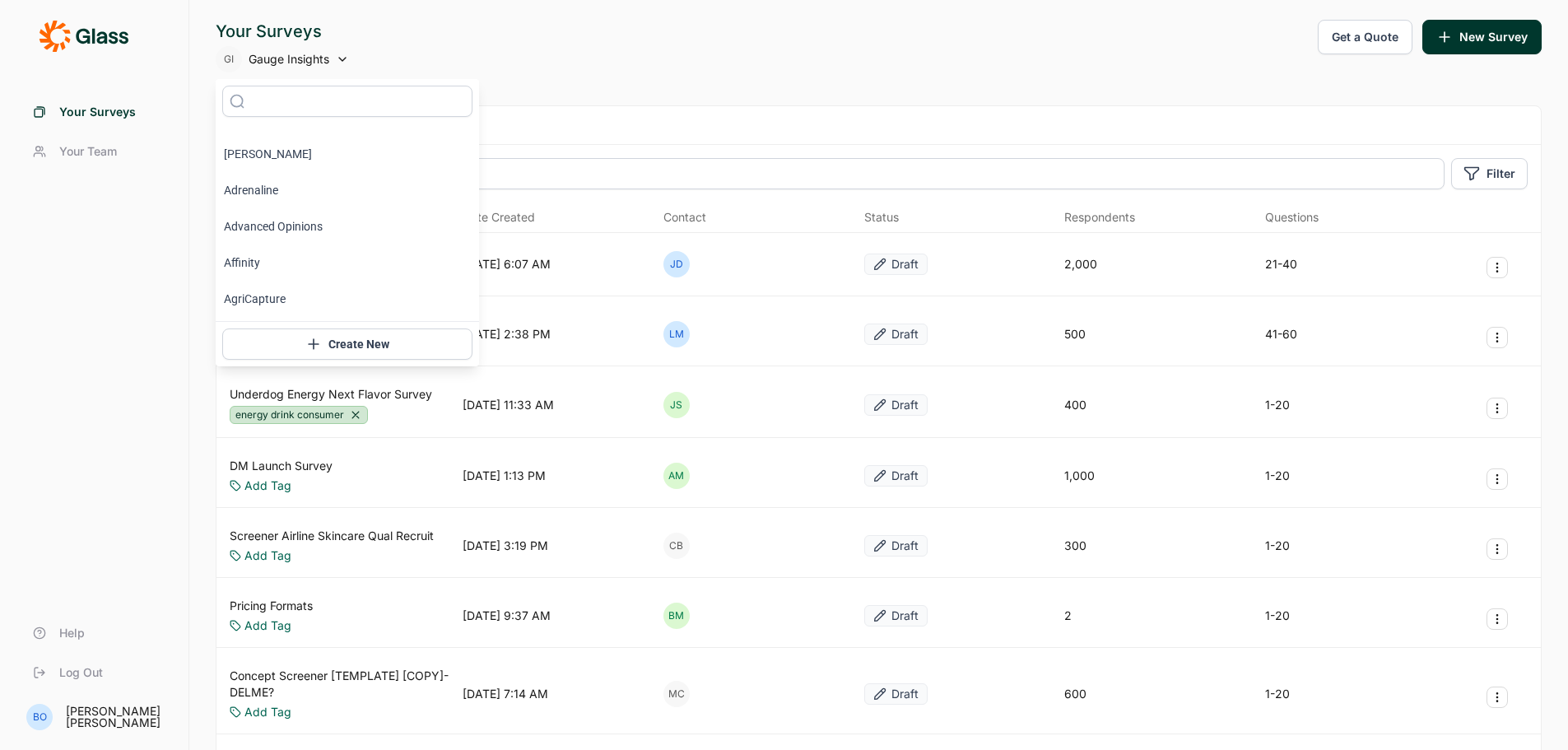
scroll to position [905, 0]
click at [308, 241] on li "Beauty by Imagination" at bounding box center [347, 250] width 263 height 36
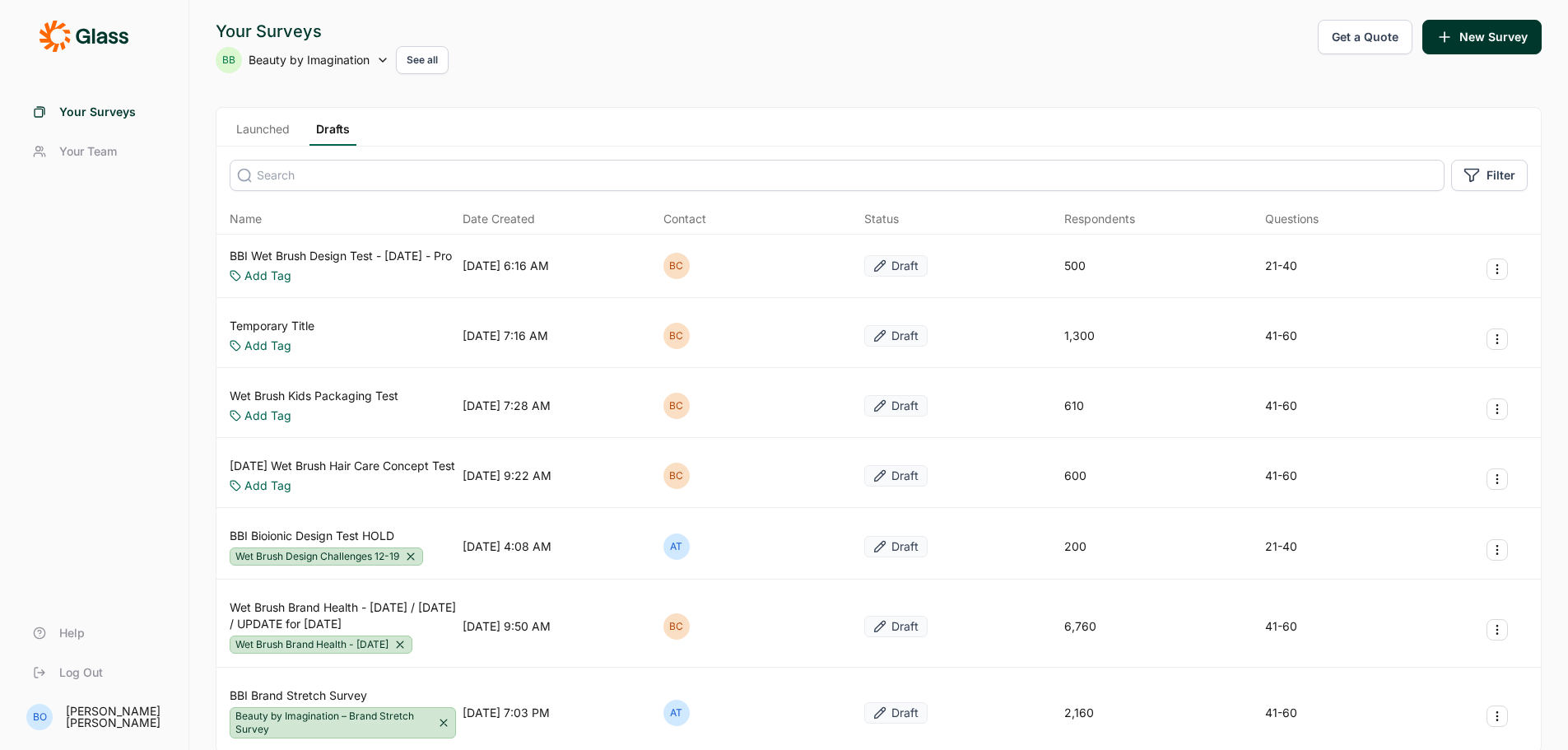
click at [91, 149] on span "Your Team" at bounding box center [89, 151] width 58 height 17
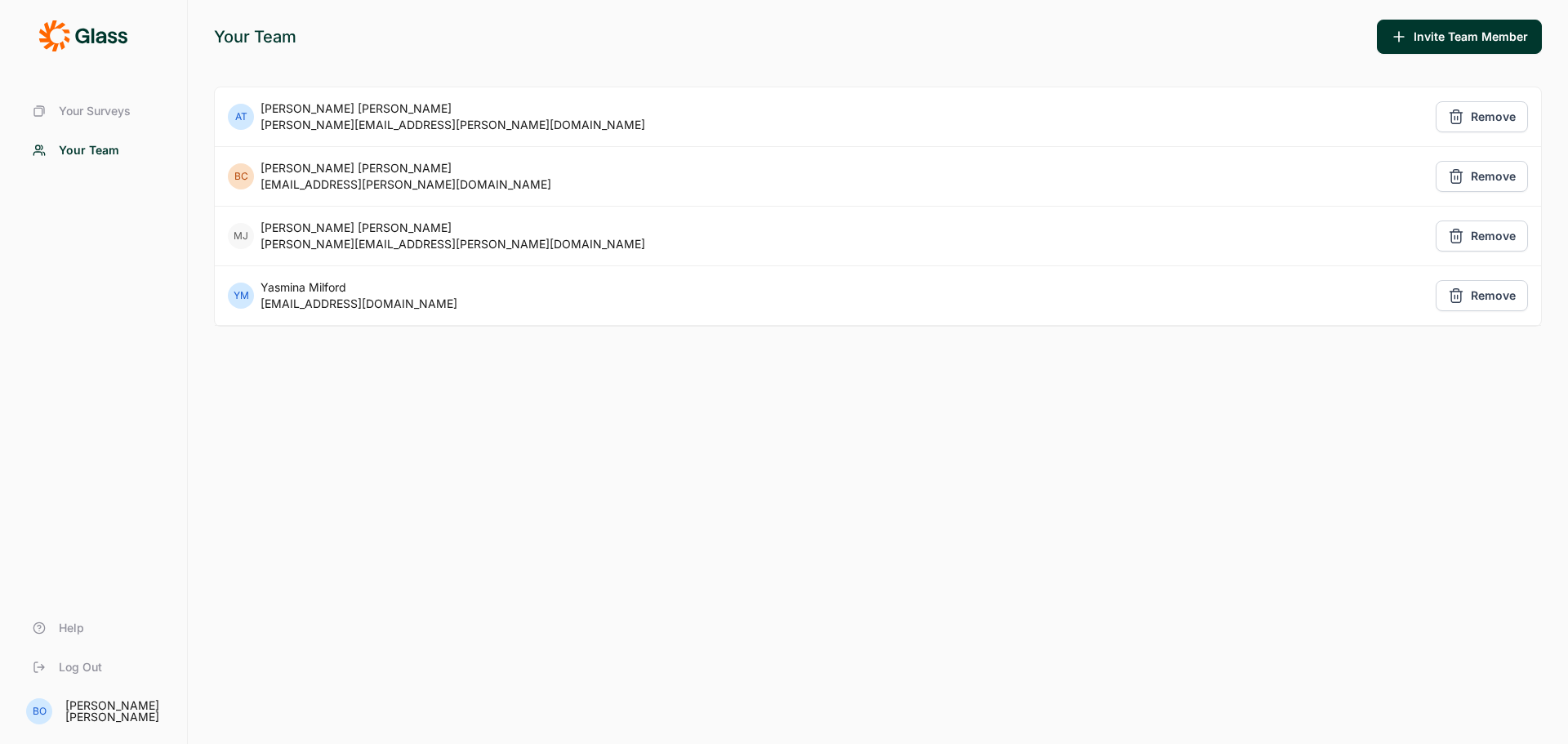
click at [105, 117] on span "Your Surveys" at bounding box center [94, 111] width 71 height 16
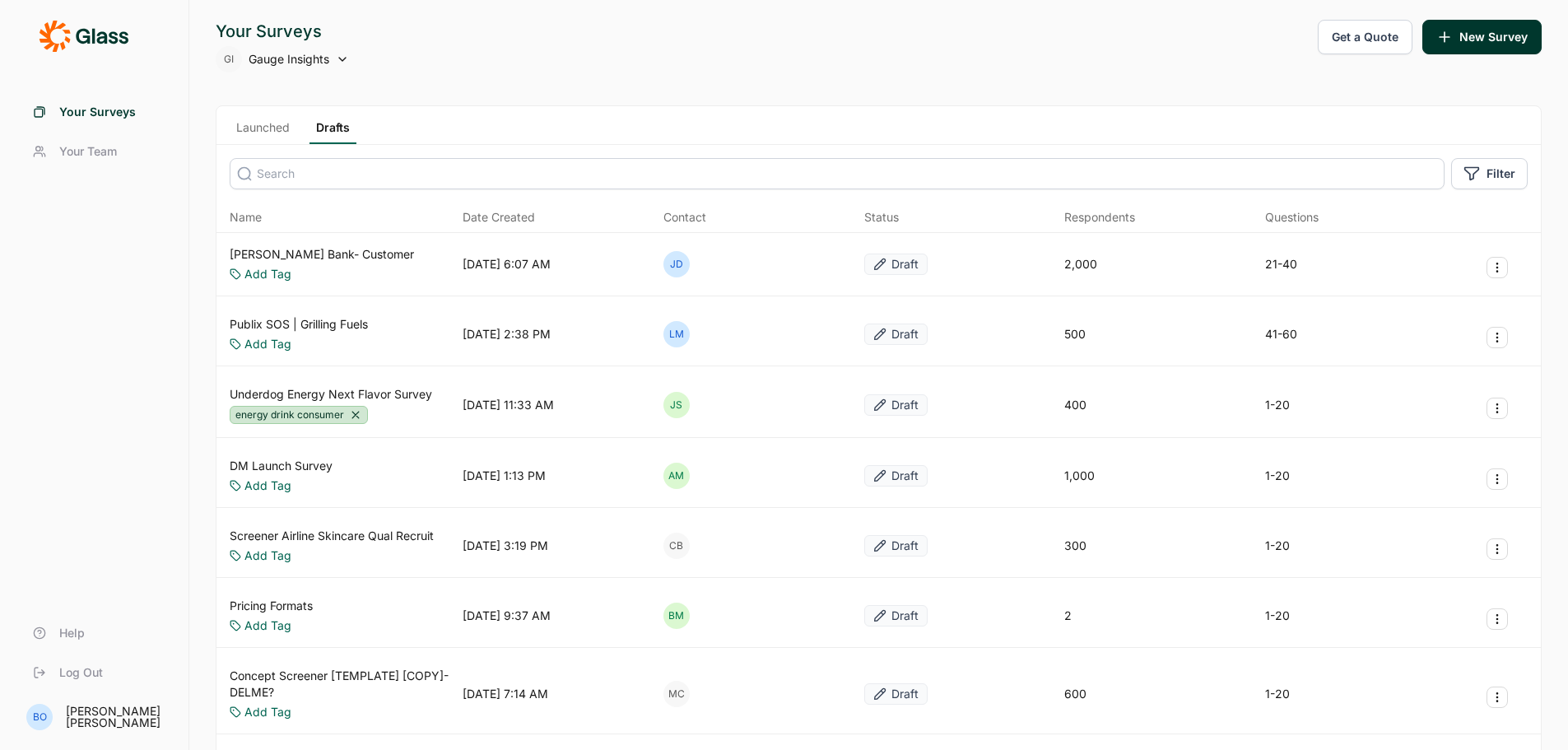
click at [65, 670] on span "Log Out" at bounding box center [81, 672] width 44 height 17
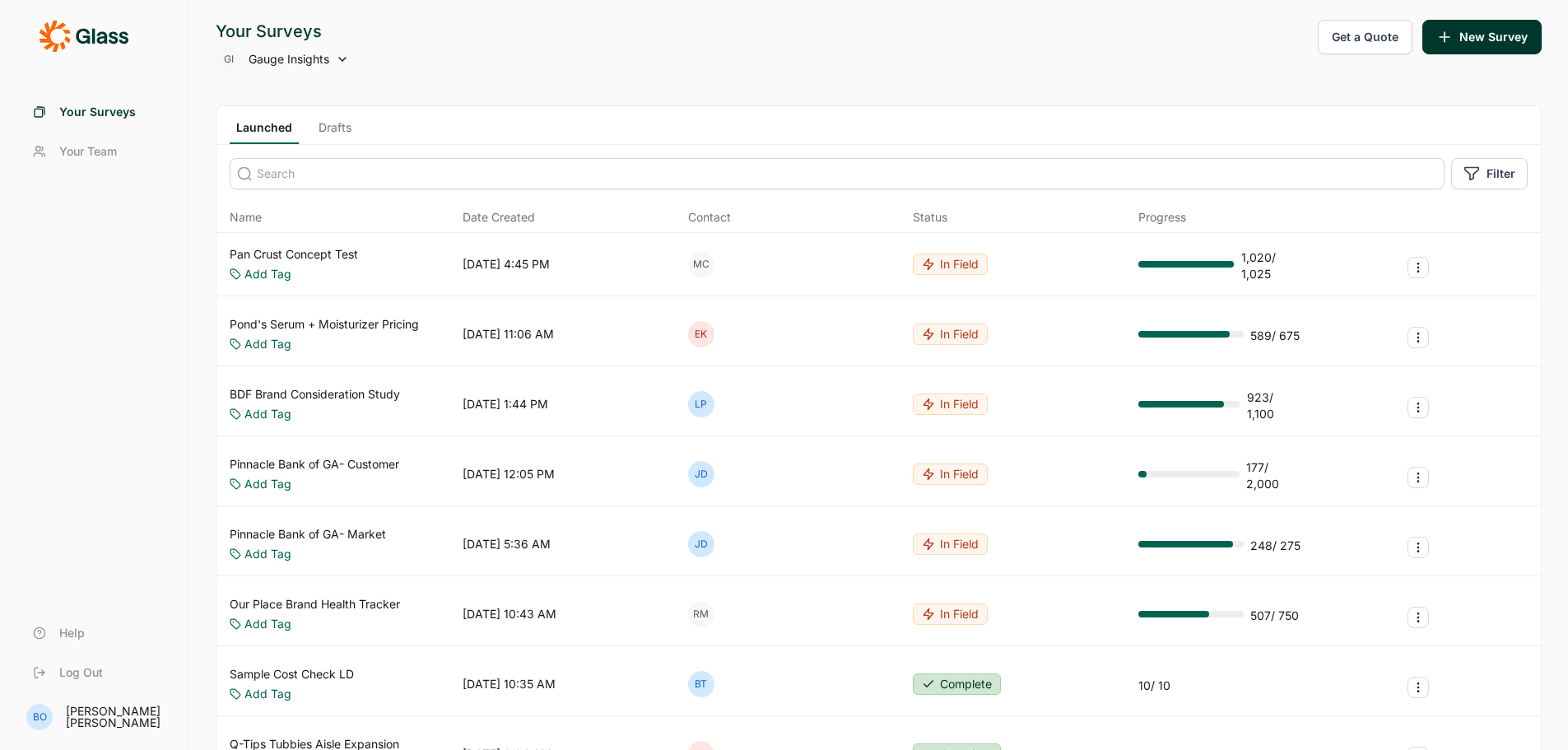
click at [101, 153] on span "Your Team" at bounding box center [89, 151] width 58 height 17
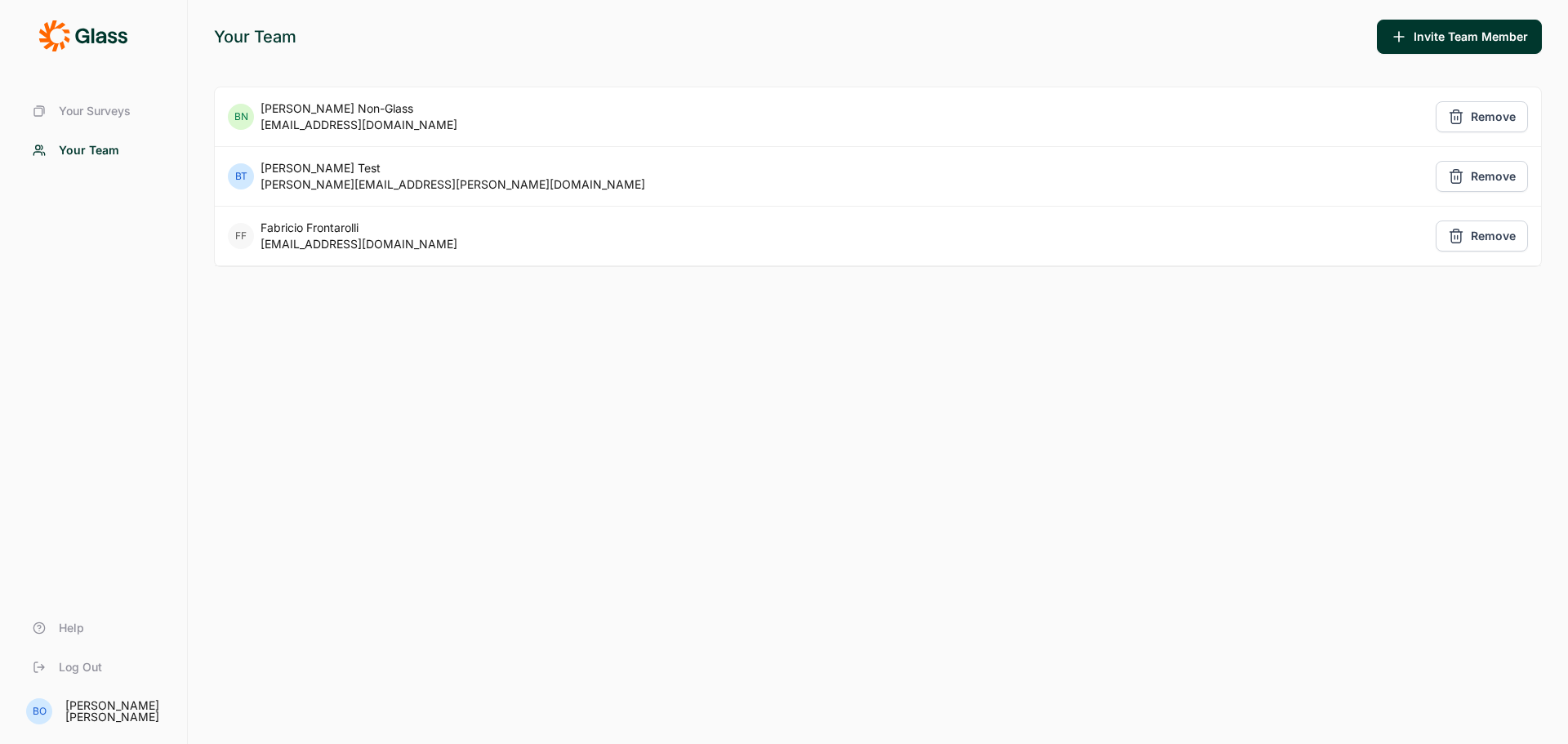
click at [90, 108] on span "Your Surveys" at bounding box center [94, 111] width 71 height 16
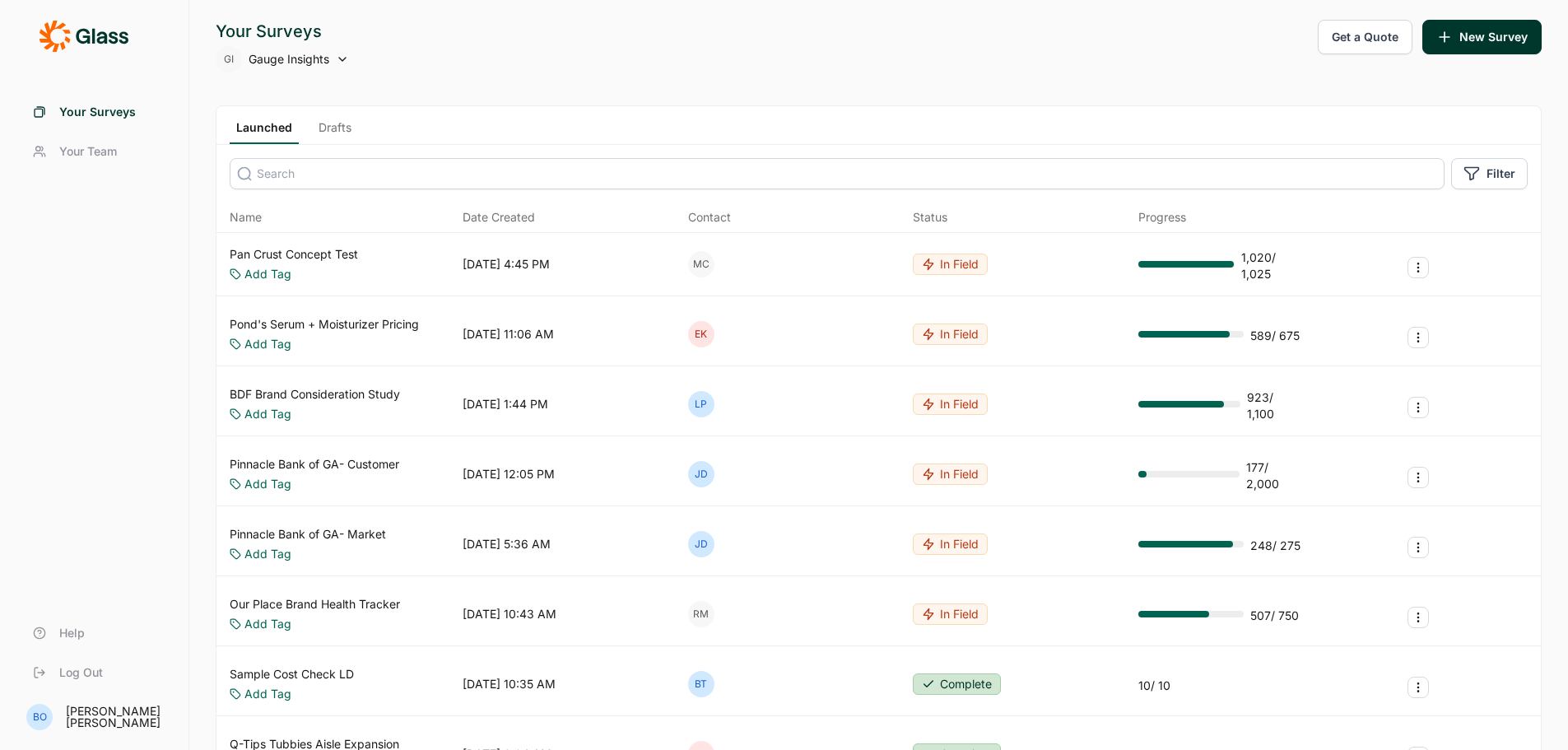
click at [346, 57] on icon at bounding box center [343, 60] width 13 height 13
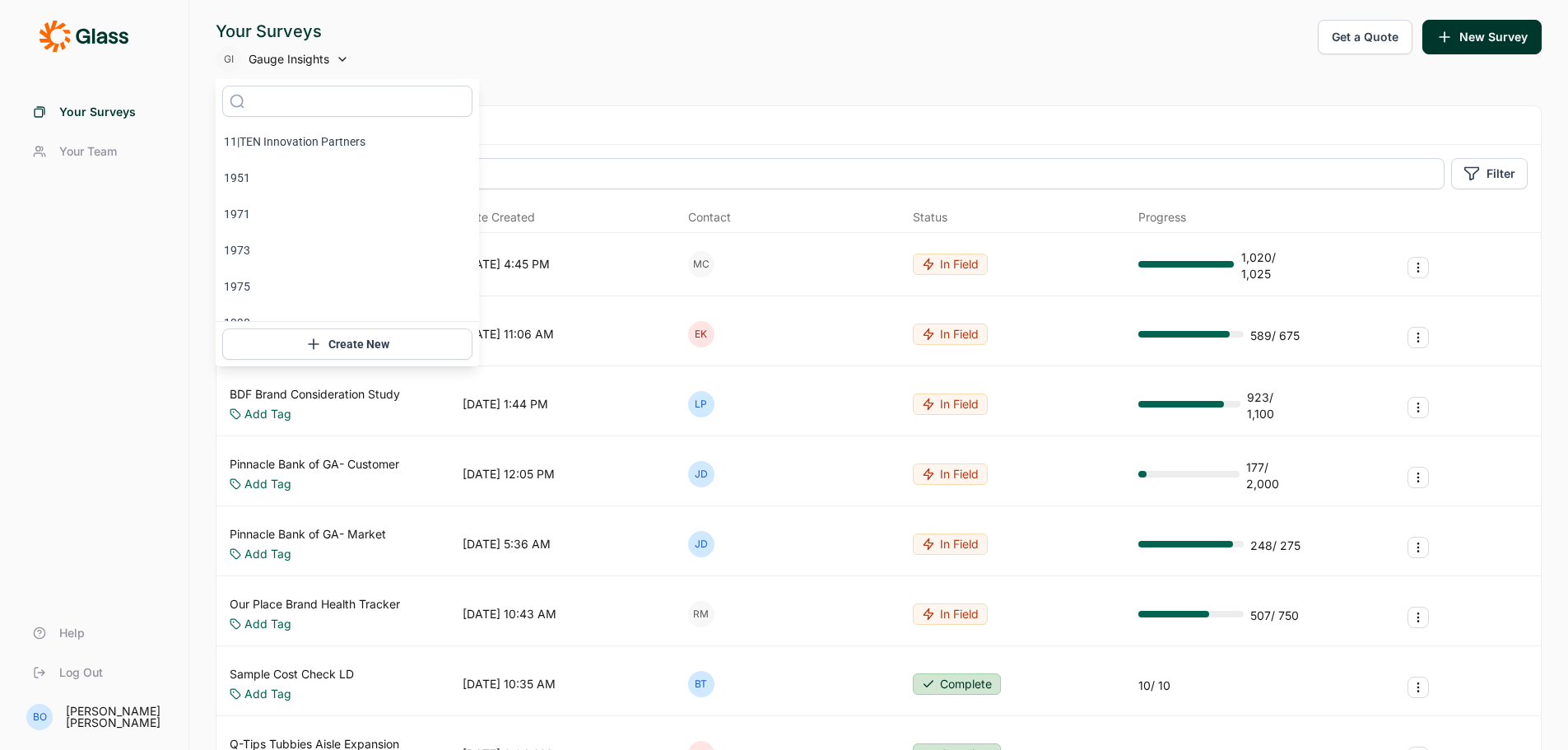
click at [346, 57] on icon at bounding box center [343, 60] width 13 height 13
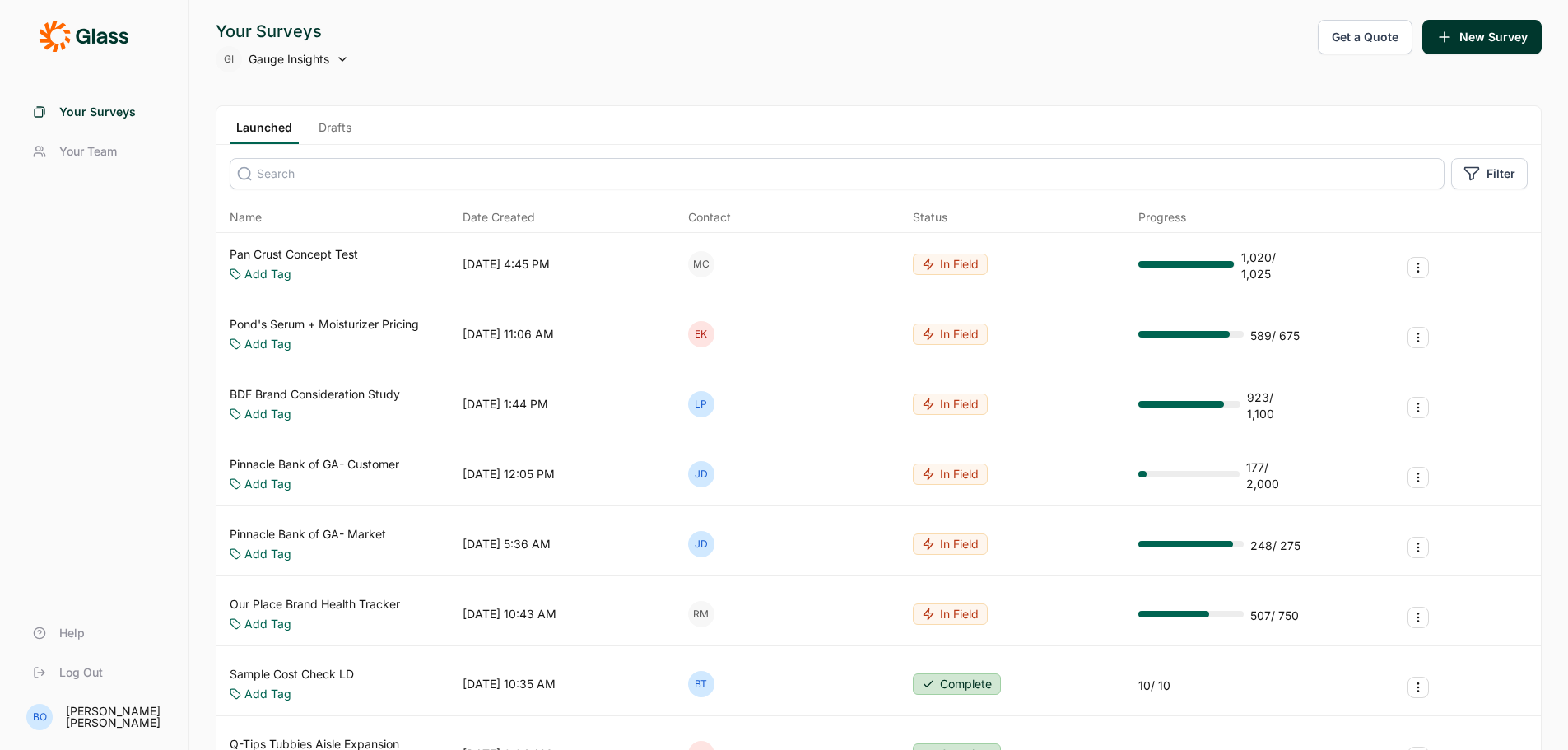
click at [63, 153] on span "Your Team" at bounding box center [89, 151] width 58 height 17
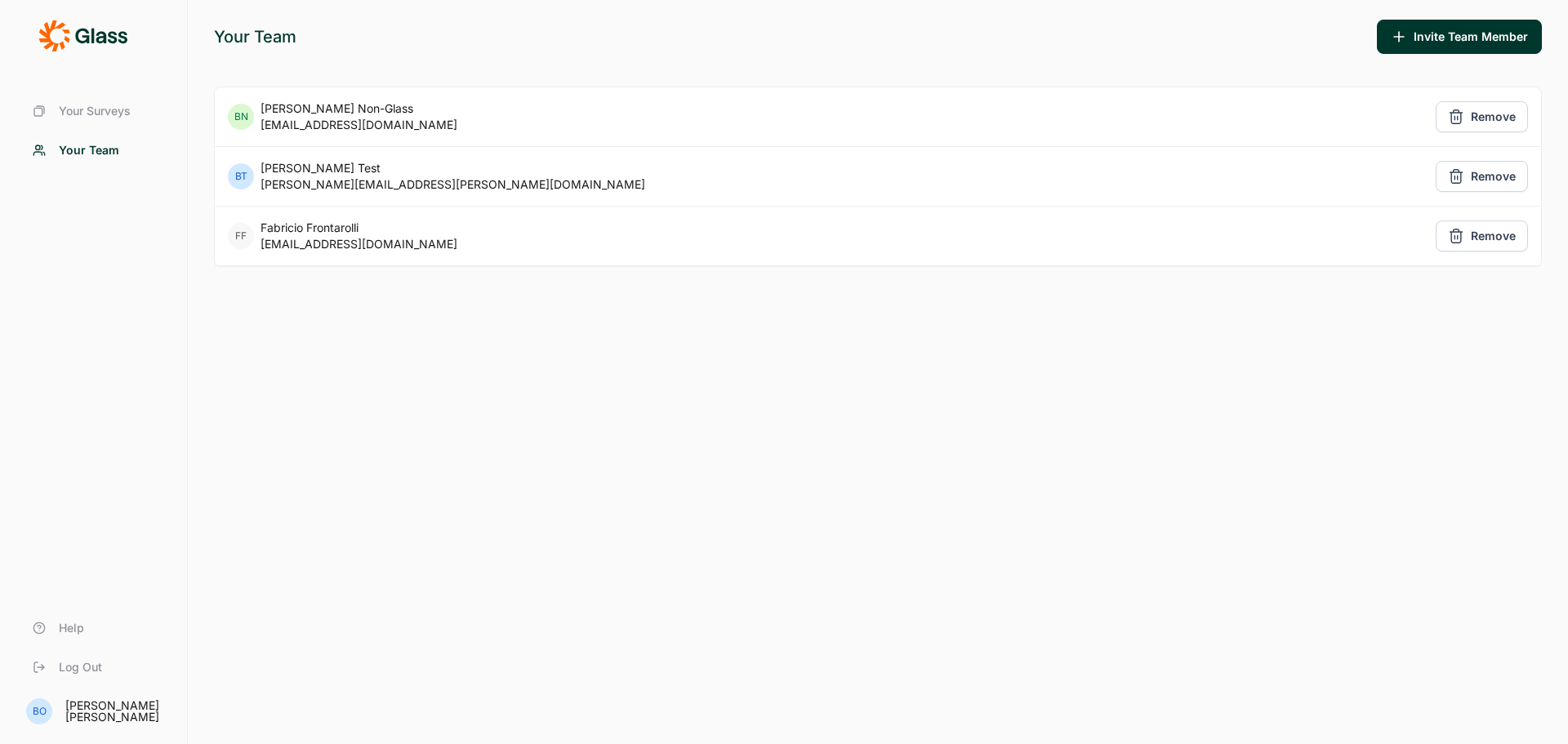
click at [101, 110] on span "Your Surveys" at bounding box center [94, 111] width 71 height 16
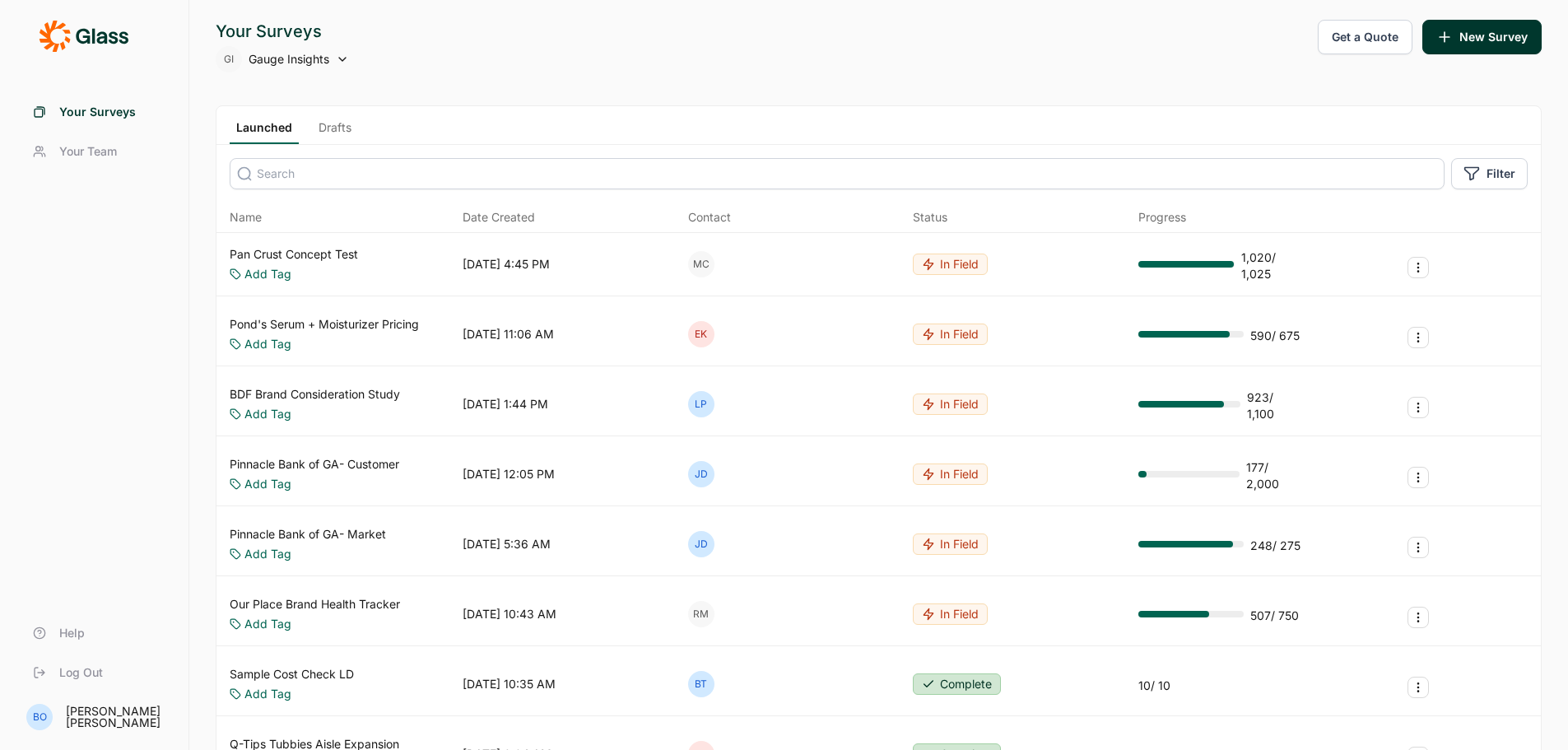
click at [336, 58] on icon at bounding box center [343, 60] width 13 height 13
type input "inso"
click at [323, 137] on li "Insomnia Insights" at bounding box center [347, 142] width 263 height 36
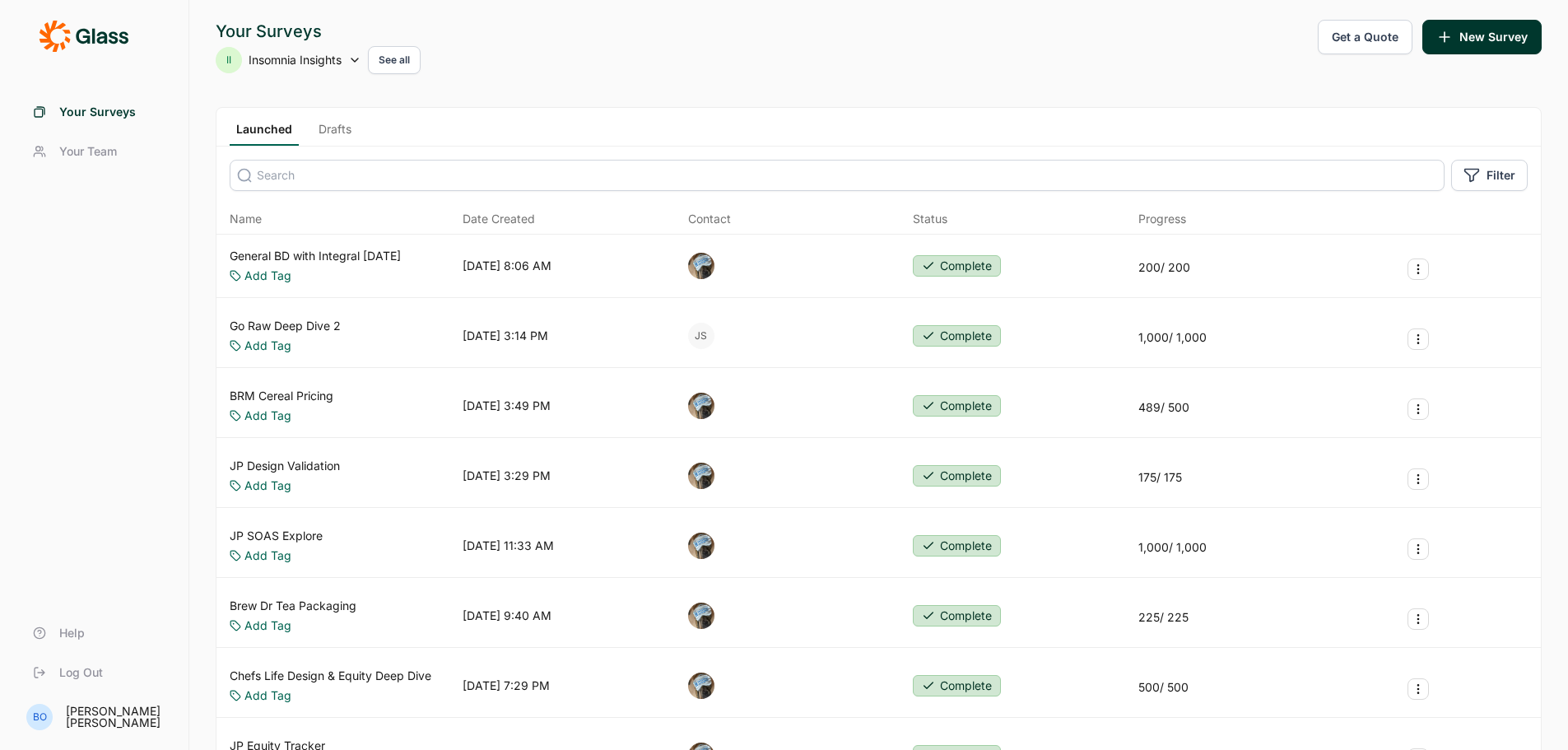
click at [103, 143] on span "Your Team" at bounding box center [89, 151] width 58 height 17
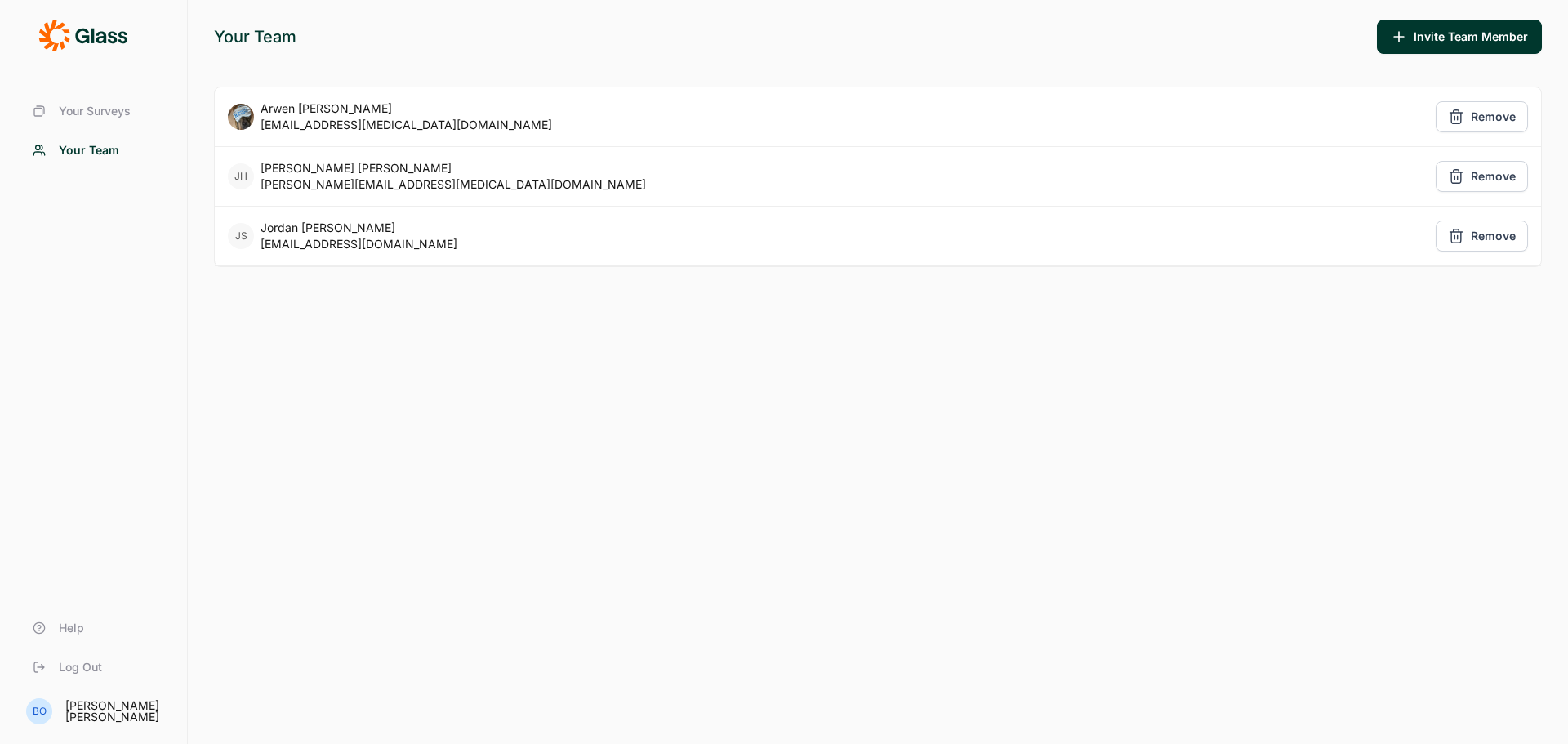
click at [88, 114] on span "Your Surveys" at bounding box center [94, 111] width 71 height 16
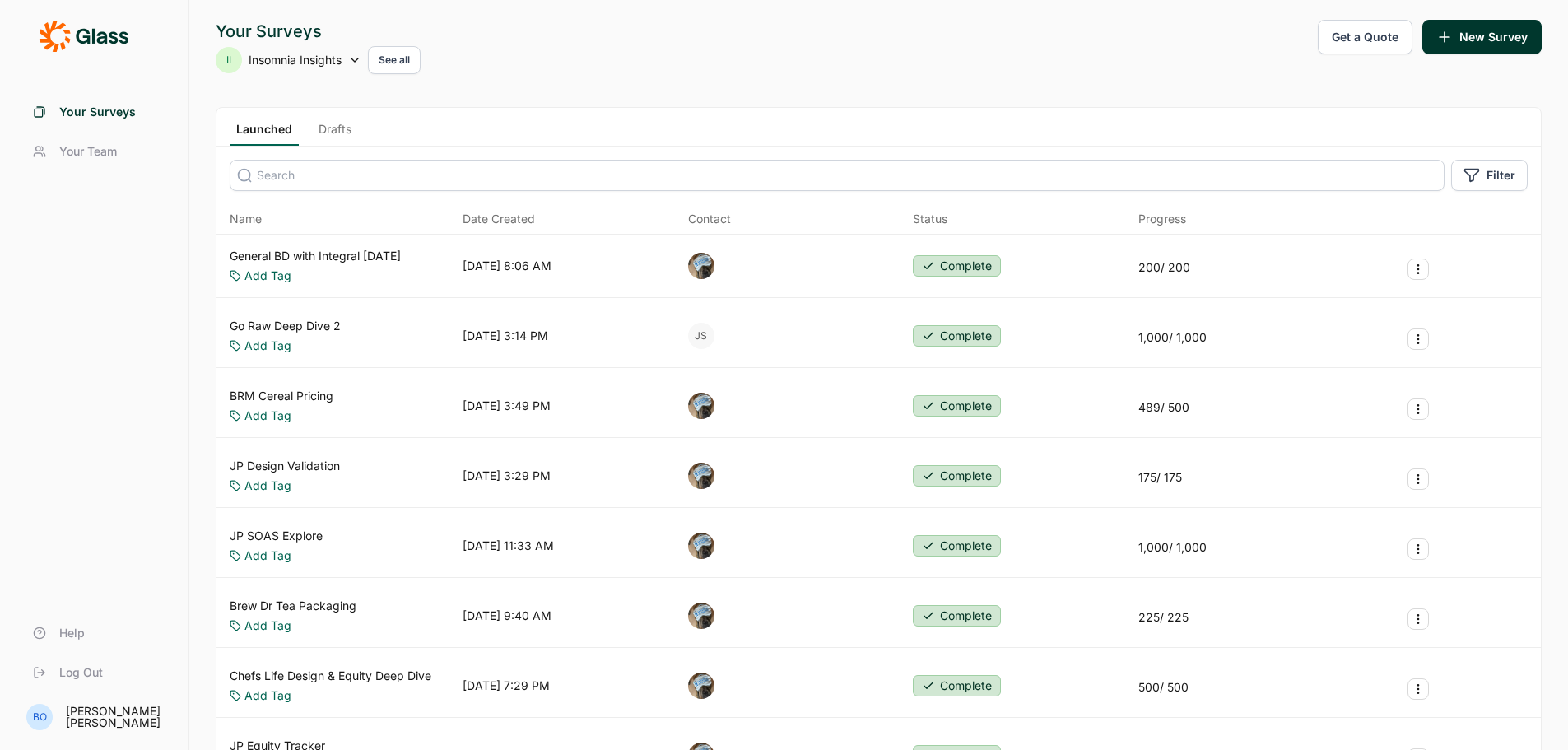
click at [398, 60] on button "See all" at bounding box center [394, 60] width 53 height 28
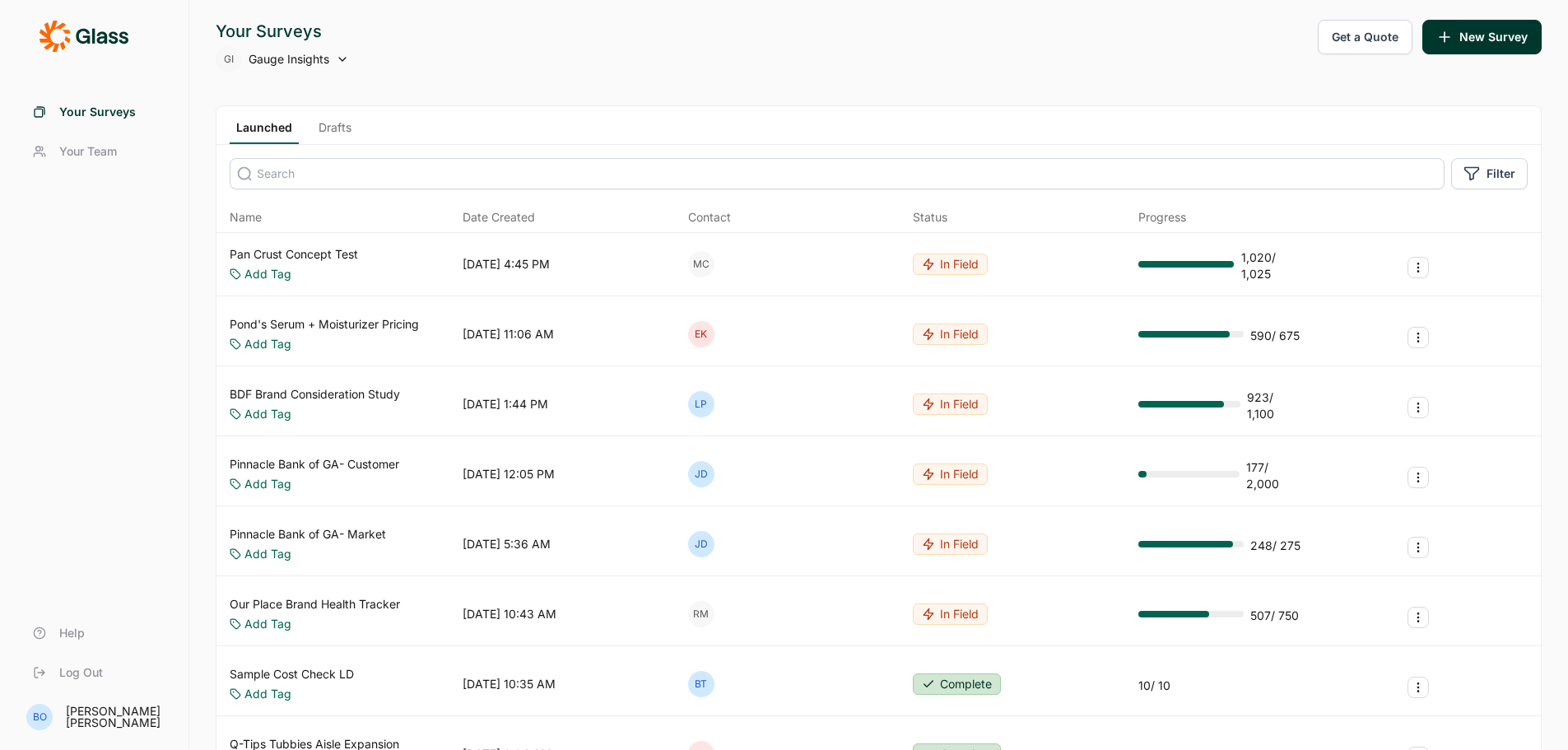
click at [76, 147] on span "Your Team" at bounding box center [89, 151] width 58 height 17
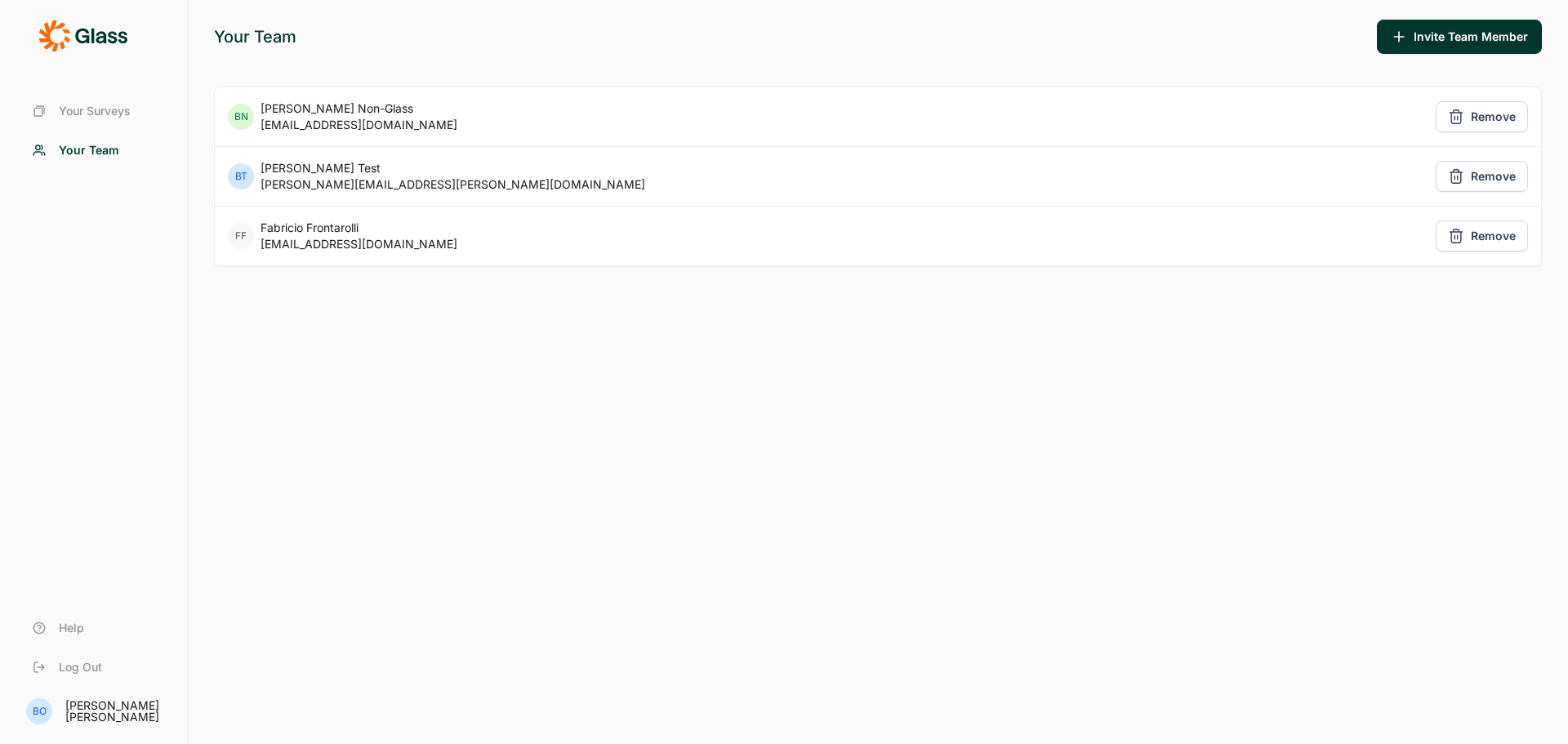
click at [117, 114] on span "Your Surveys" at bounding box center [94, 111] width 71 height 16
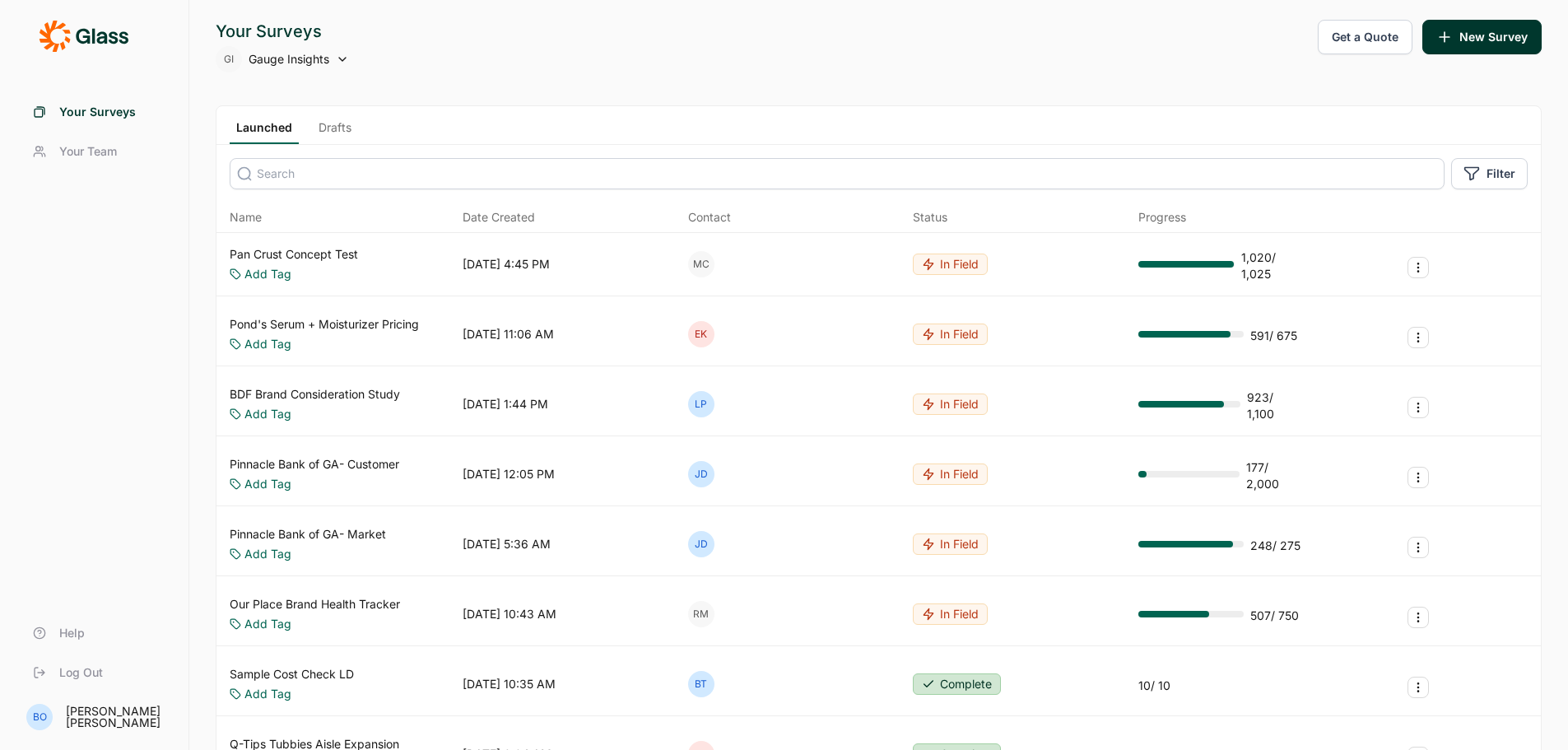
click at [344, 59] on icon at bounding box center [343, 60] width 13 height 13
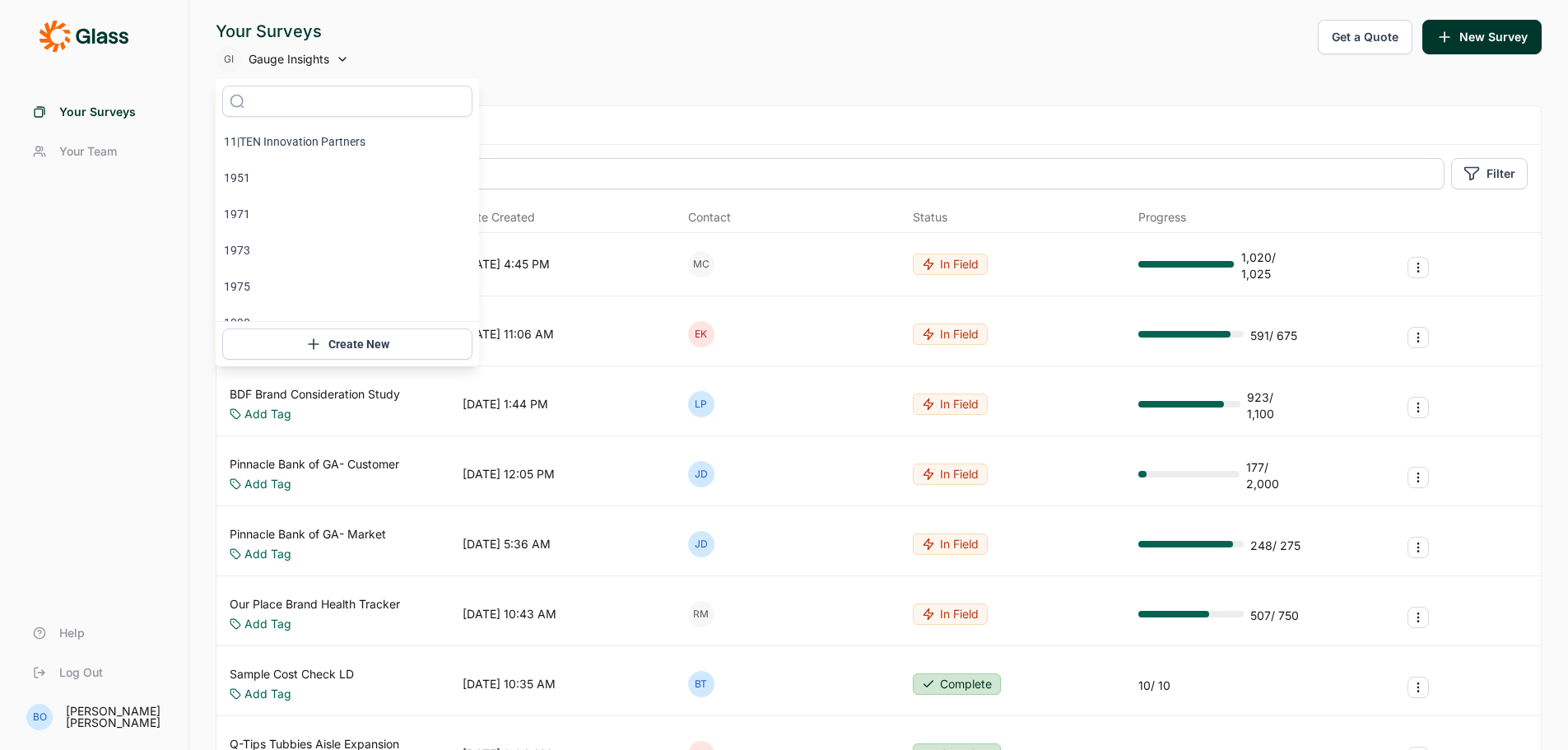
click at [343, 54] on icon at bounding box center [343, 60] width 13 height 13
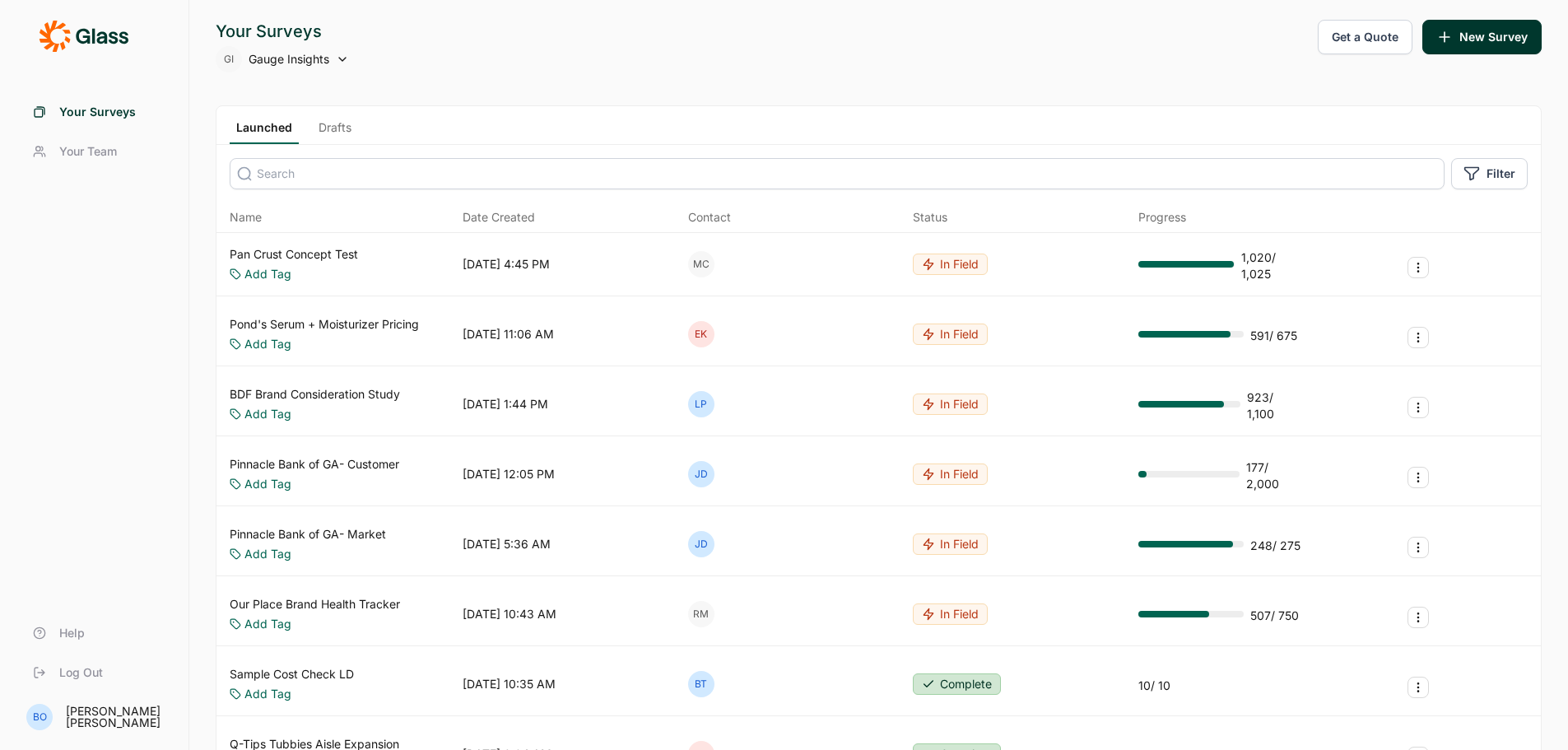
click at [344, 55] on icon at bounding box center [343, 60] width 13 height 13
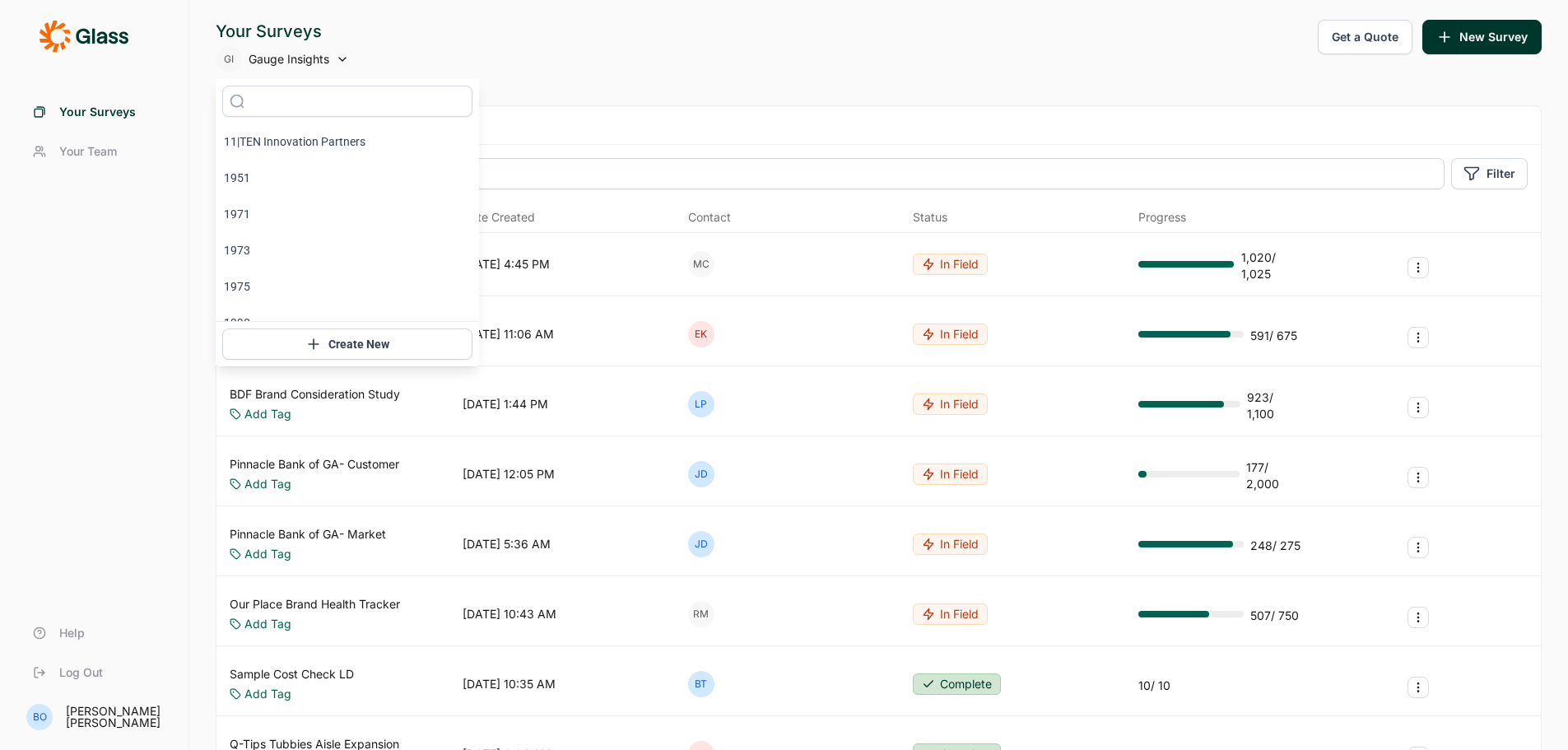
click at [344, 55] on icon at bounding box center [343, 60] width 13 height 13
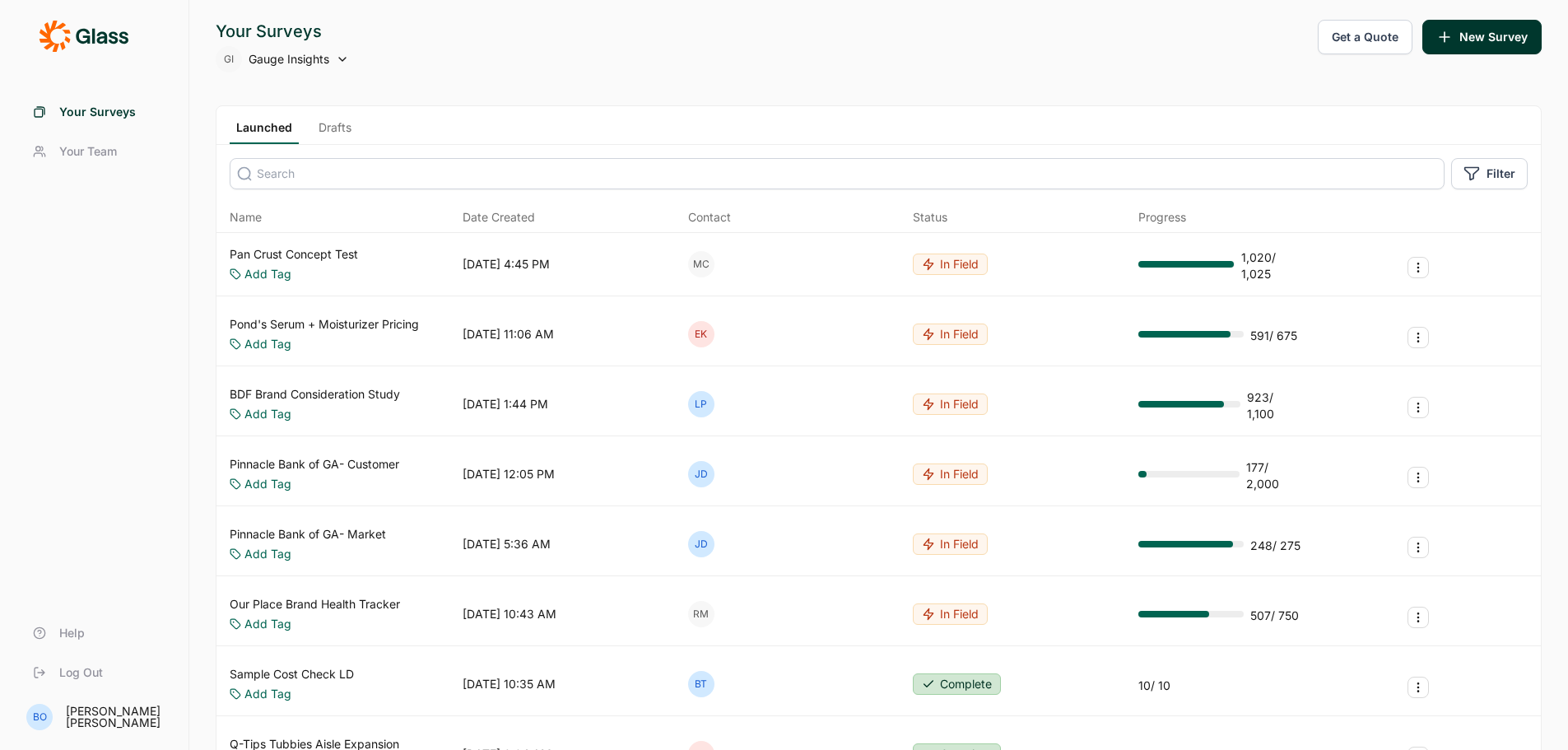
click at [91, 146] on span "Your Team" at bounding box center [89, 151] width 58 height 17
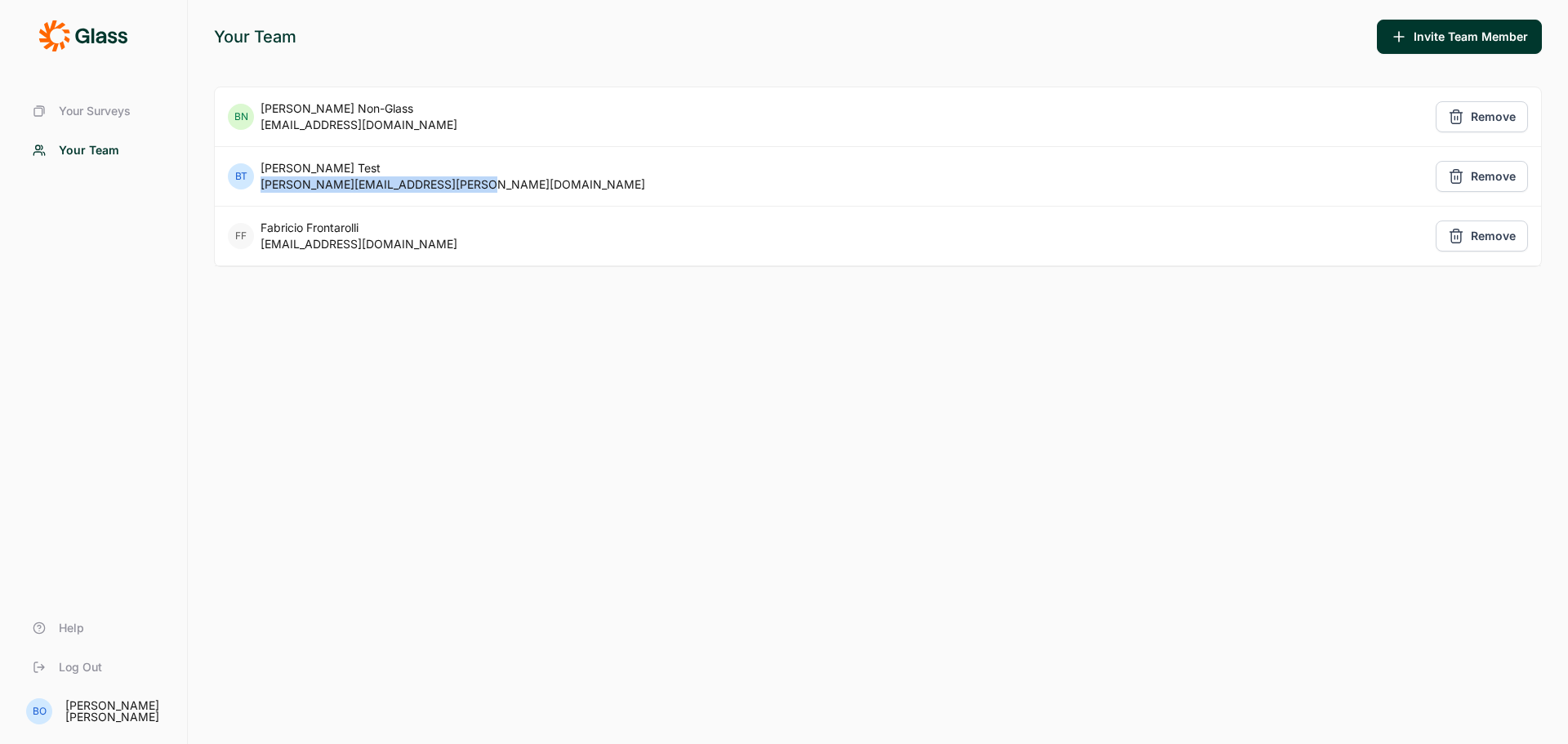
drag, startPoint x: 497, startPoint y: 182, endPoint x: 259, endPoint y: 190, distance: 238.1
click at [259, 190] on div "BT Becky Test becky.orourke+working@useglass.com Remove" at bounding box center [877, 177] width 1326 height 59
copy div "becky.orourke+working@useglass.com"
click at [95, 113] on span "Your Surveys" at bounding box center [94, 111] width 71 height 16
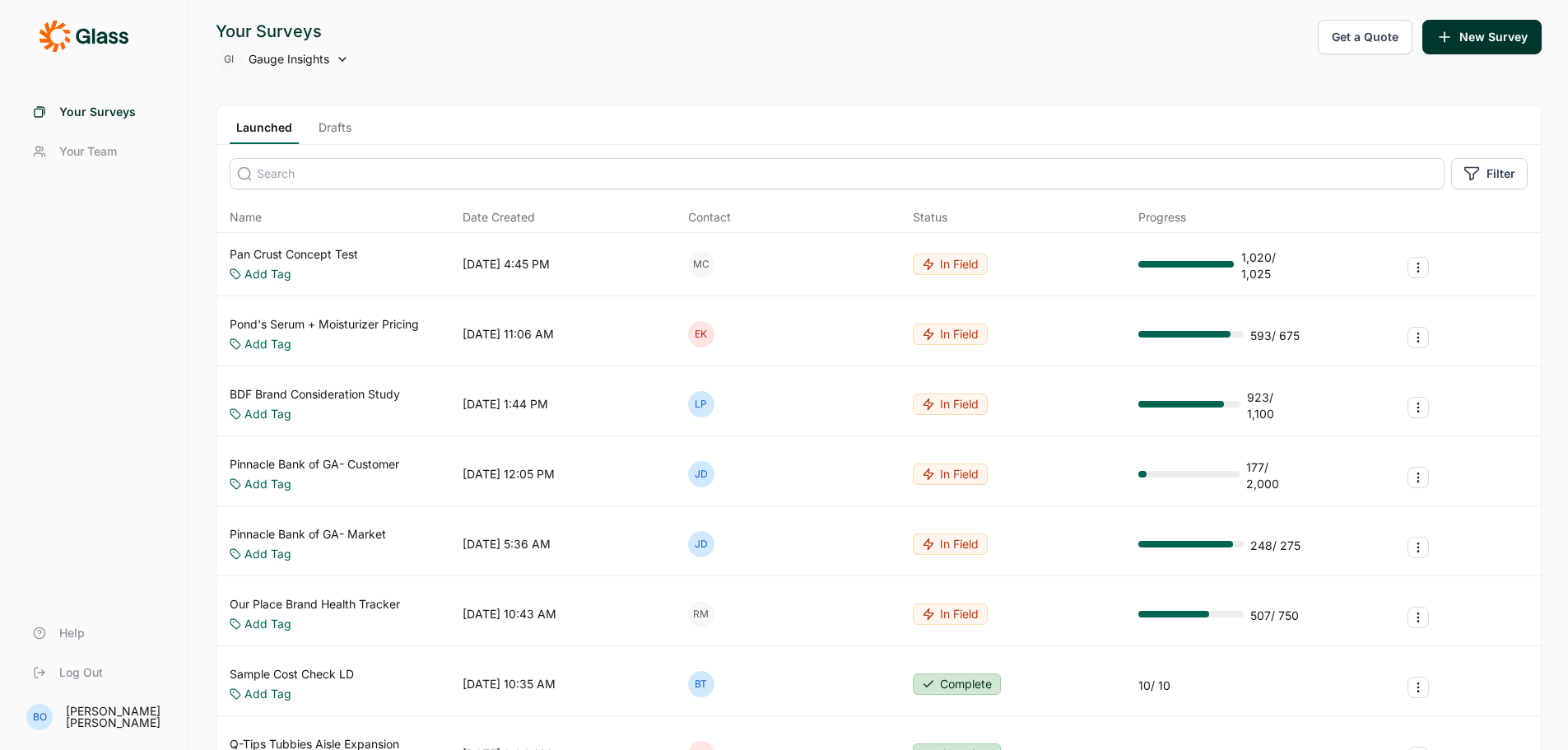
click at [336, 56] on icon at bounding box center [343, 60] width 13 height 13
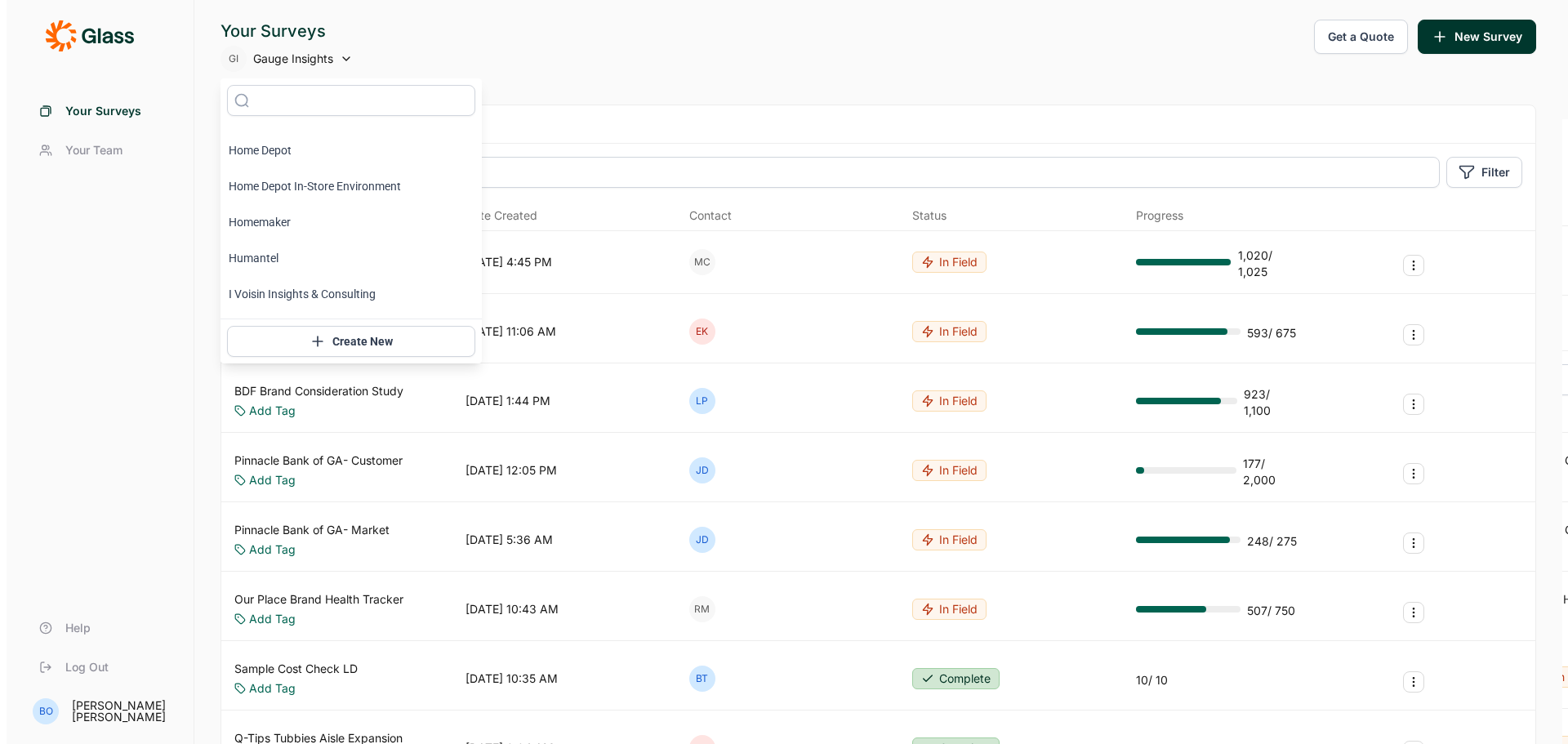
scroll to position [4572, 0]
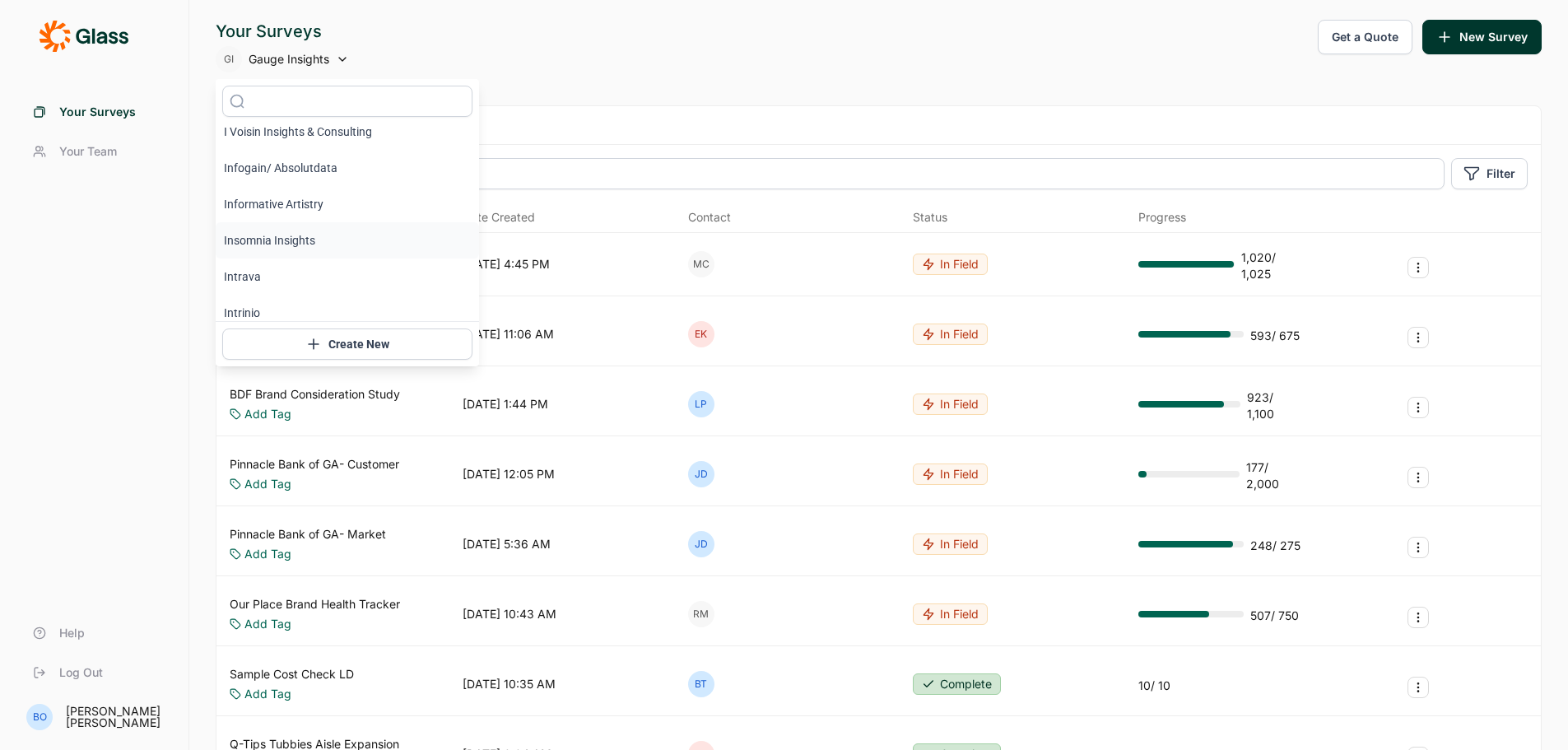
click at [306, 233] on li "Insomnia Insights" at bounding box center [347, 240] width 263 height 36
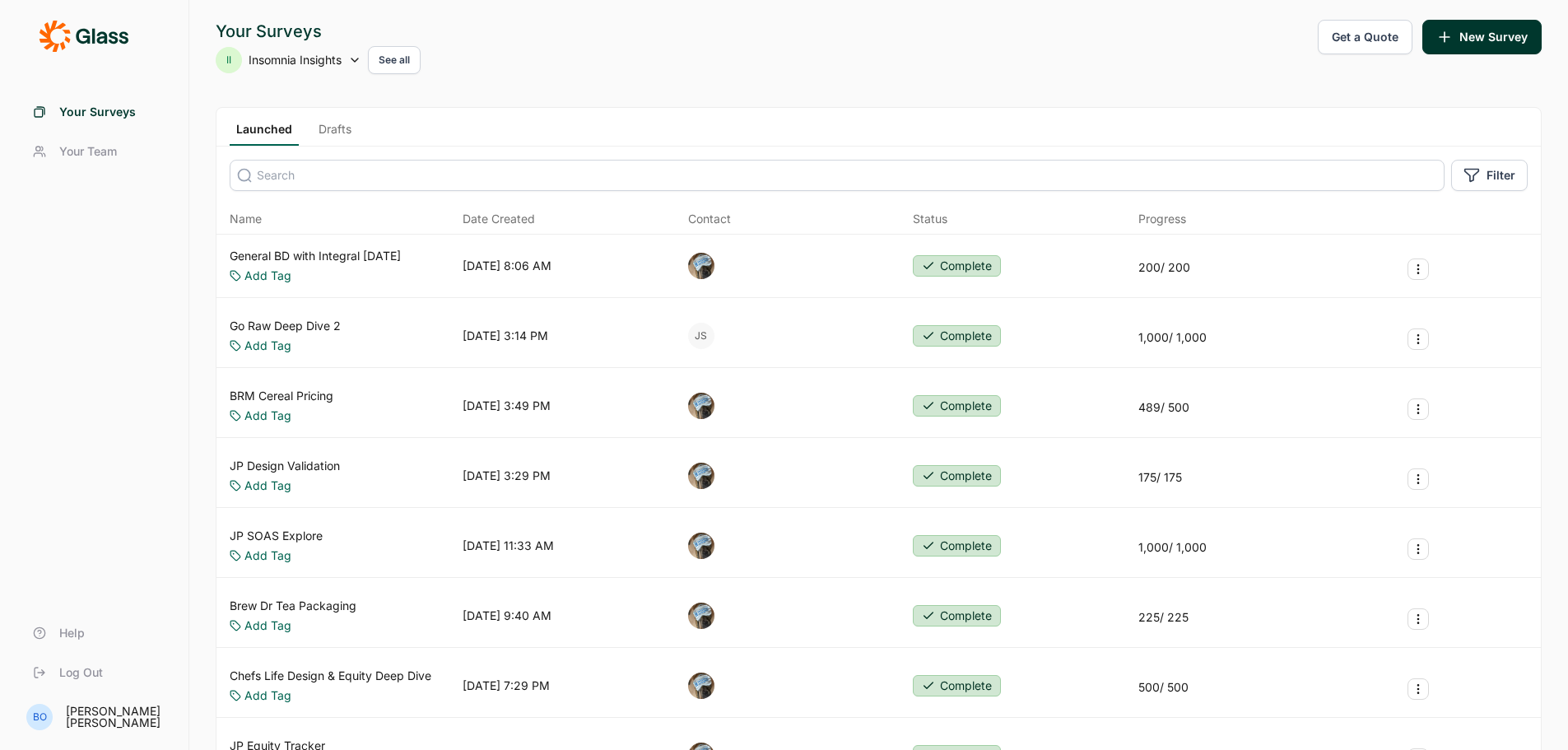
click at [108, 143] on span "Your Team" at bounding box center [89, 151] width 58 height 17
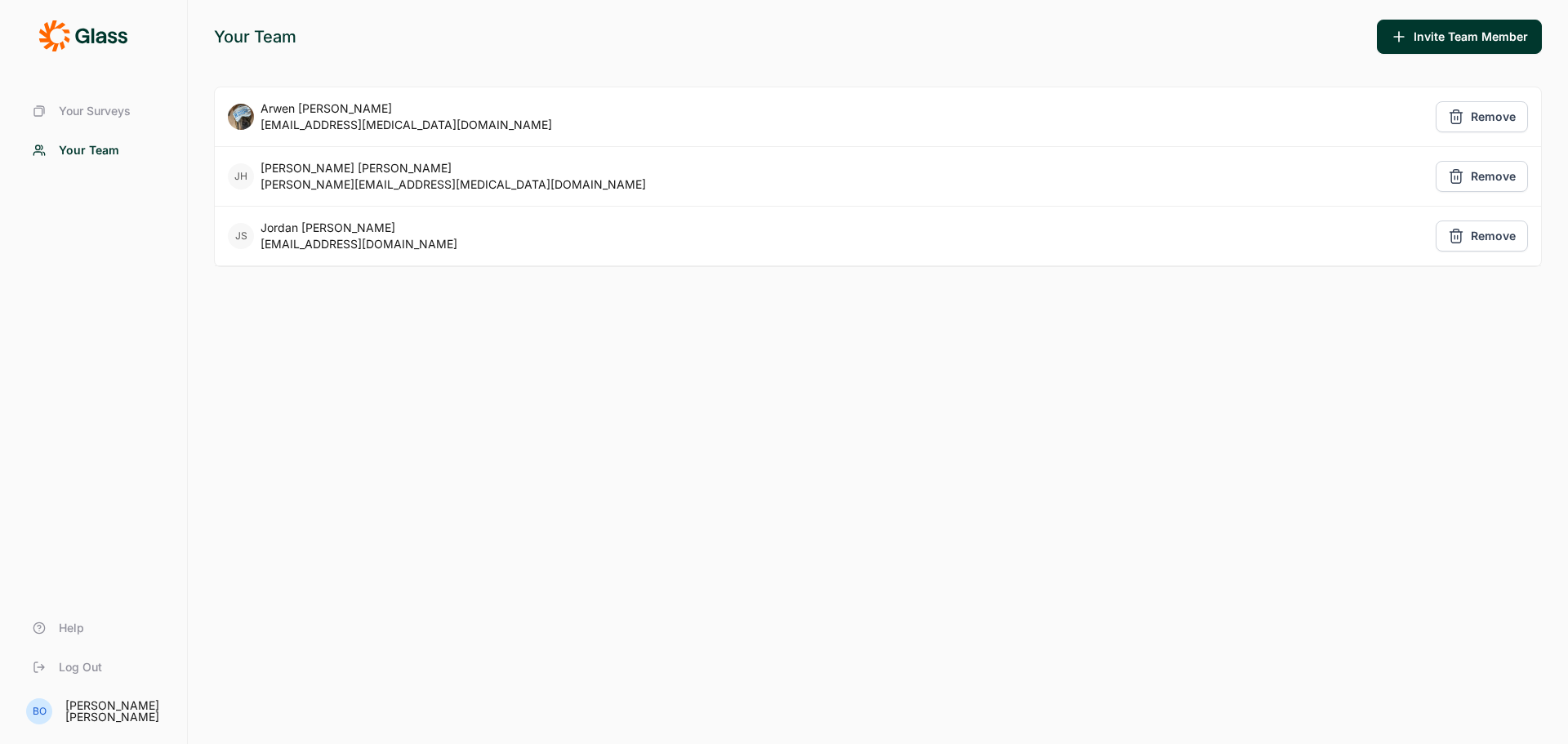
click at [1414, 39] on button "Invite Team Member" at bounding box center [1459, 37] width 165 height 34
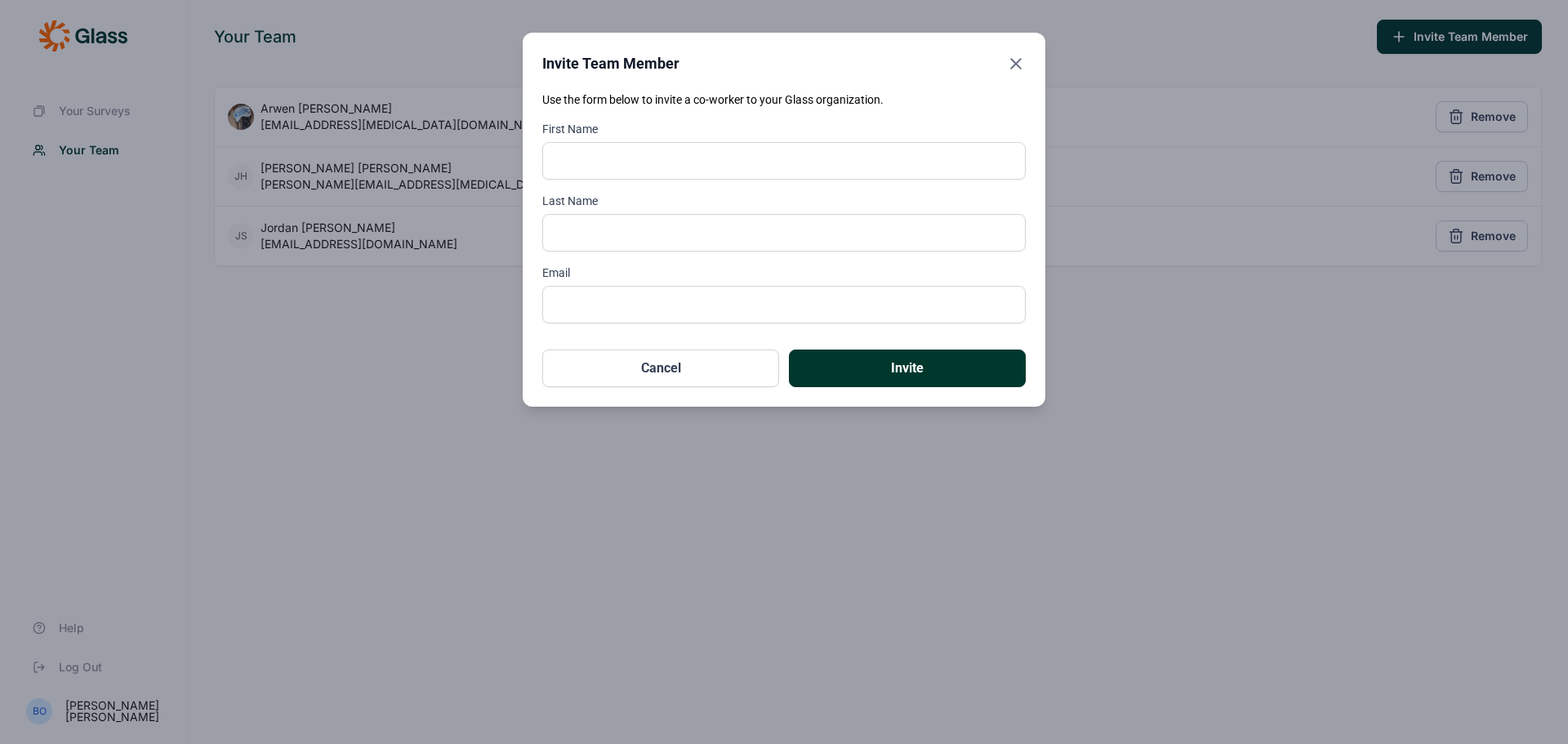
click at [639, 160] on input "First Name" at bounding box center [784, 161] width 483 height 38
type input "[PERSON_NAME]"
click at [612, 221] on input "Last Name" at bounding box center [784, 232] width 483 height 38
type input "[PERSON_NAME]"
click at [600, 312] on input "Email" at bounding box center [784, 305] width 483 height 38
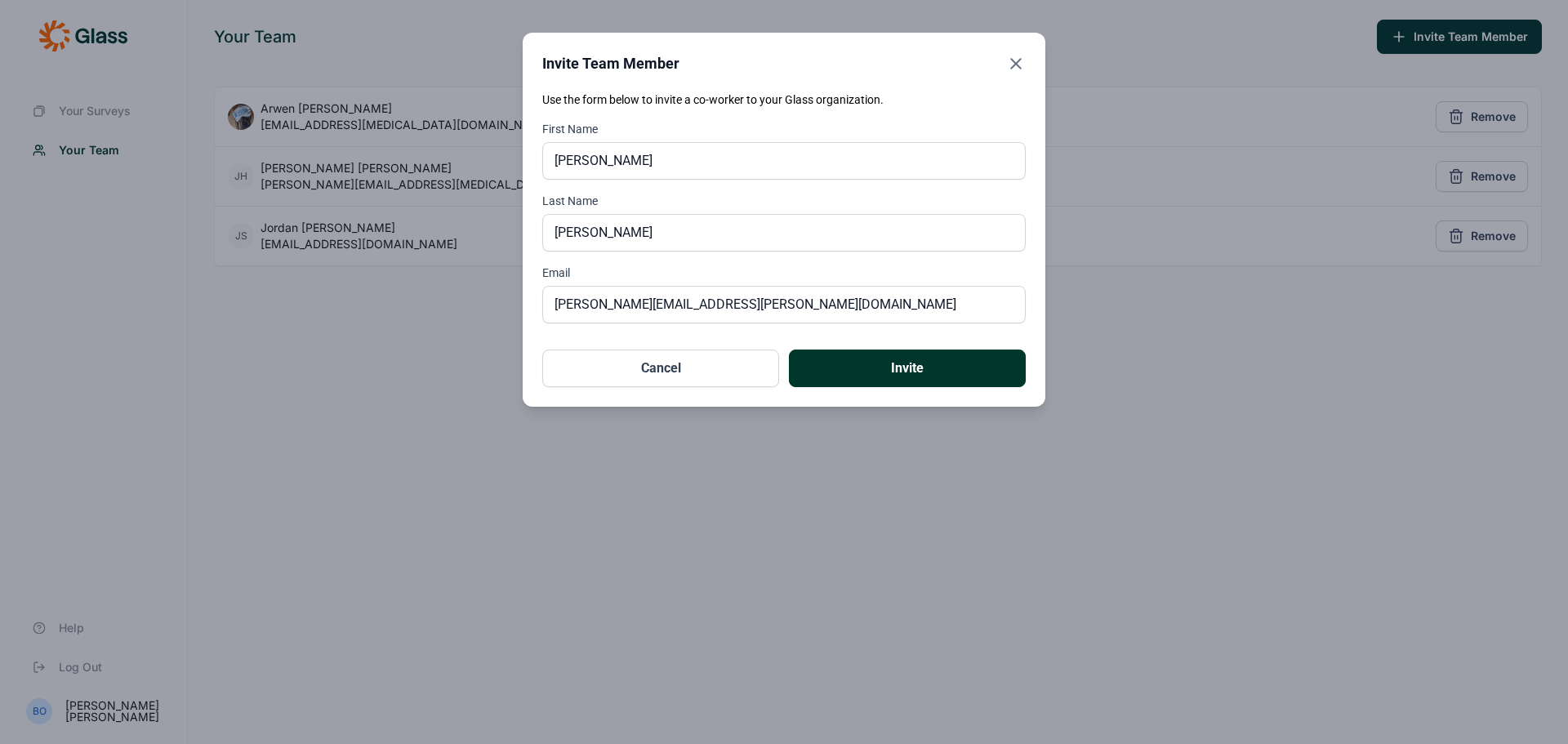
click at [637, 301] on input "becky.orourke@useglass.com" at bounding box center [784, 305] width 483 height 38
drag, startPoint x: 824, startPoint y: 311, endPoint x: 552, endPoint y: 314, distance: 272.0
click at [552, 314] on input "becky.orourke+insomnia22@useglass.com" at bounding box center [784, 305] width 483 height 38
type input "becky.orourke+insomnia22@useglass.com"
click at [960, 374] on button "Invite" at bounding box center [907, 368] width 237 height 38
